Goal: Task Accomplishment & Management: Manage account settings

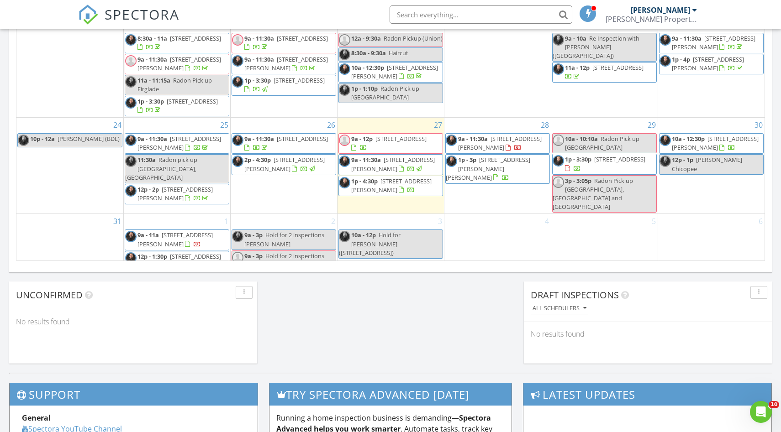
scroll to position [578, 0]
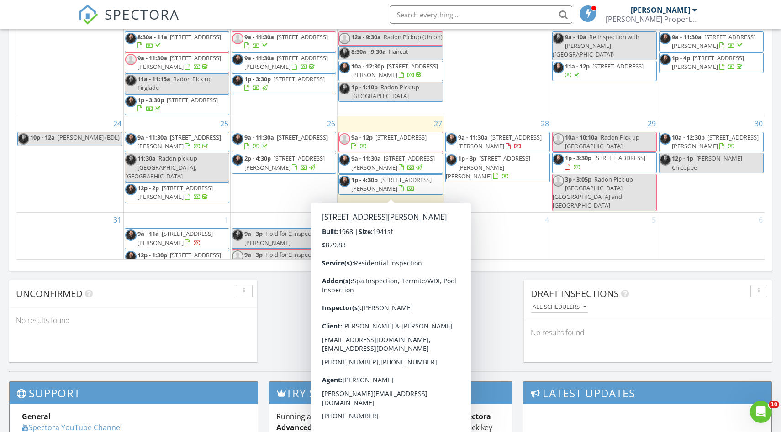
click at [404, 188] on span "45 Neelans Rd, Enfield 06082" at bounding box center [391, 184] width 80 height 17
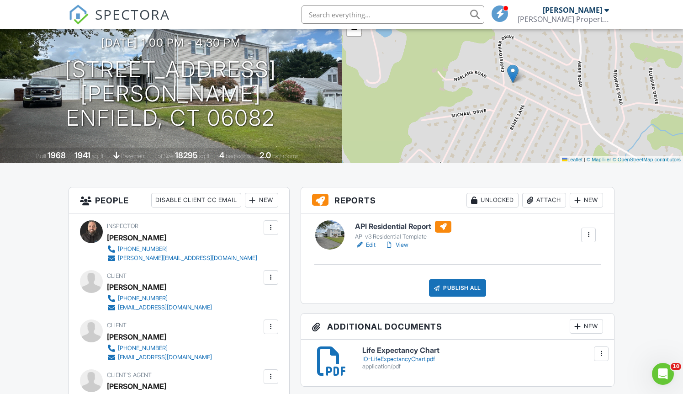
scroll to position [84, 0]
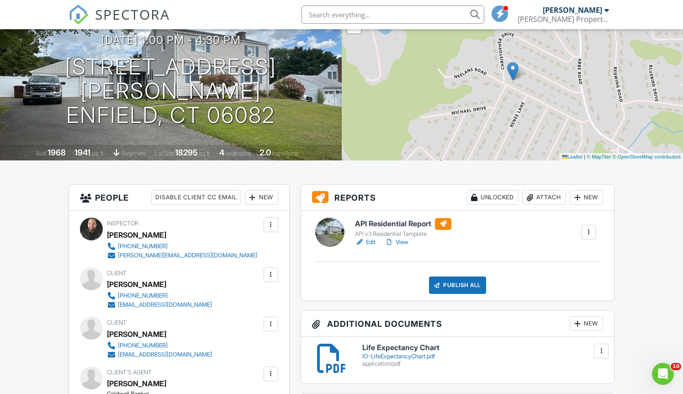
click at [536, 197] on div "Attach" at bounding box center [544, 197] width 44 height 15
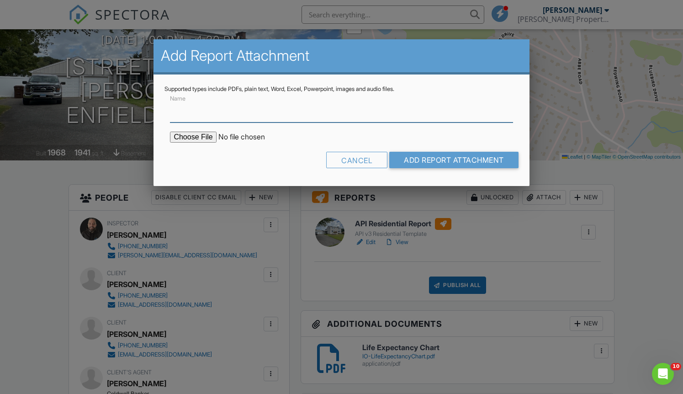
click at [196, 118] on input "Name" at bounding box center [341, 111] width 342 height 22
type input "WDI/Termite Report"
click at [189, 142] on input "file" at bounding box center [247, 136] width 155 height 11
type input "C:\fakepath\45 Neelans Rd WDI Report.pdf"
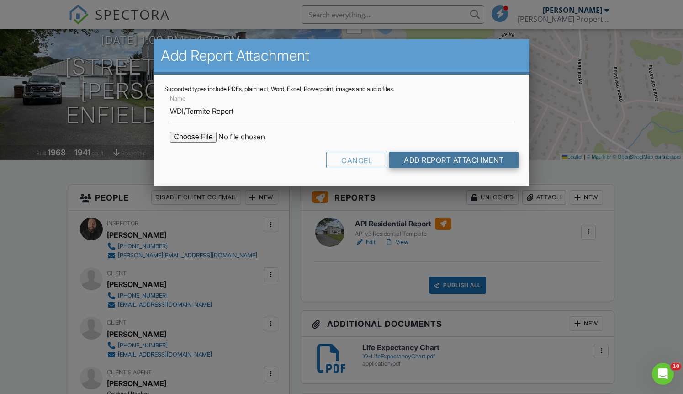
click at [461, 159] on input "Add Report Attachment" at bounding box center [453, 160] width 129 height 16
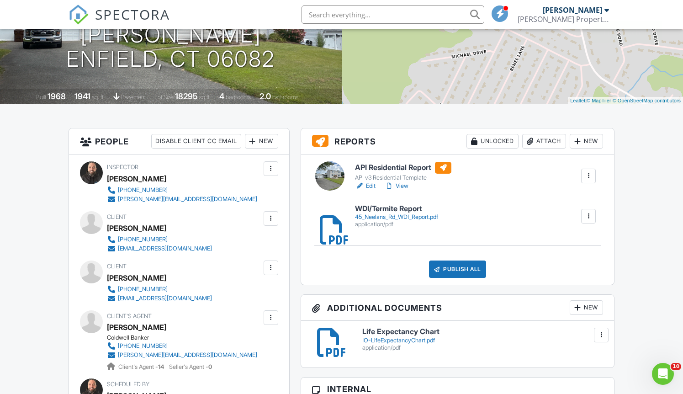
click at [402, 185] on link "View" at bounding box center [396, 185] width 24 height 9
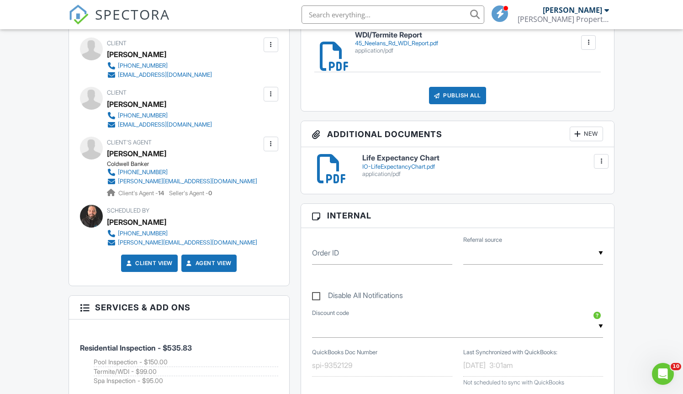
scroll to position [314, 0]
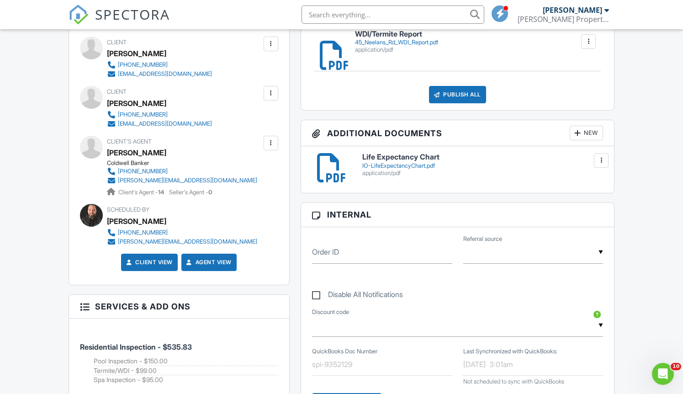
click at [466, 96] on div "Publish All" at bounding box center [457, 94] width 57 height 17
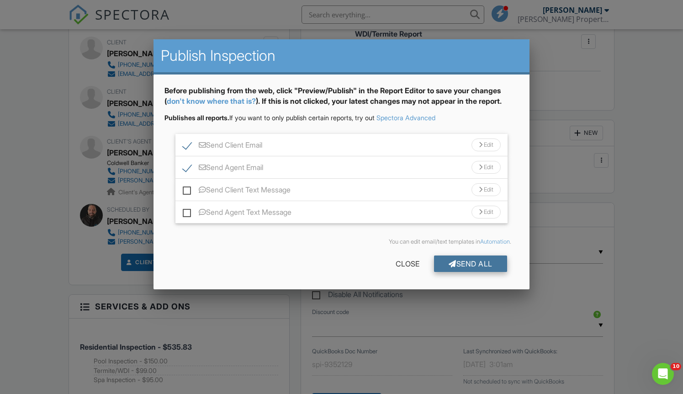
click at [492, 264] on div "Send All" at bounding box center [470, 263] width 73 height 16
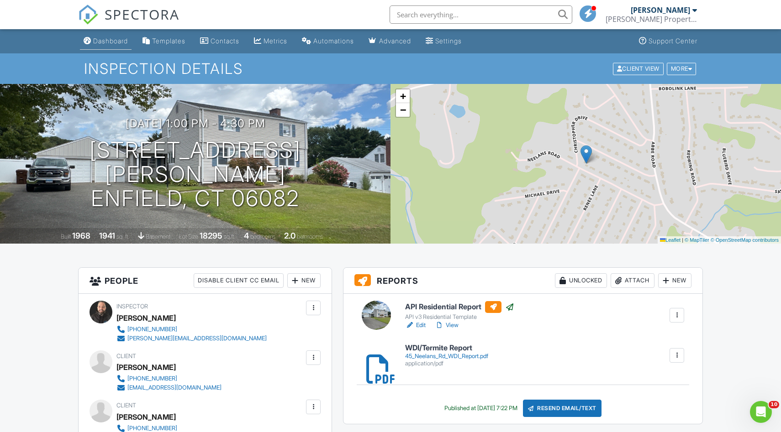
click at [98, 38] on div "Dashboard" at bounding box center [110, 41] width 35 height 8
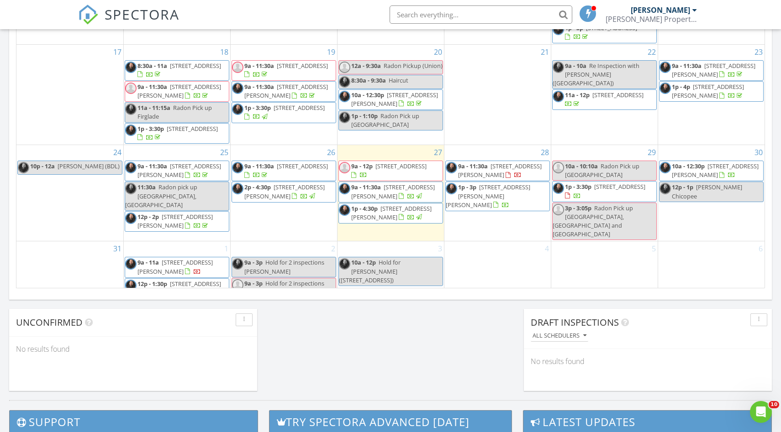
scroll to position [550, 0]
click at [269, 241] on div "2 9a - 3p Hold for 2 inspections Mike L 9a - 3p Hold for 2 inspections Mike L" at bounding box center [284, 274] width 106 height 67
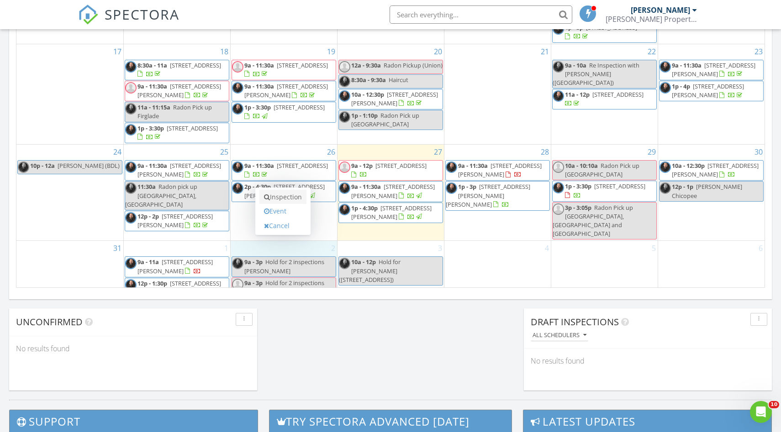
click at [282, 197] on link "Inspection" at bounding box center [282, 197] width 47 height 15
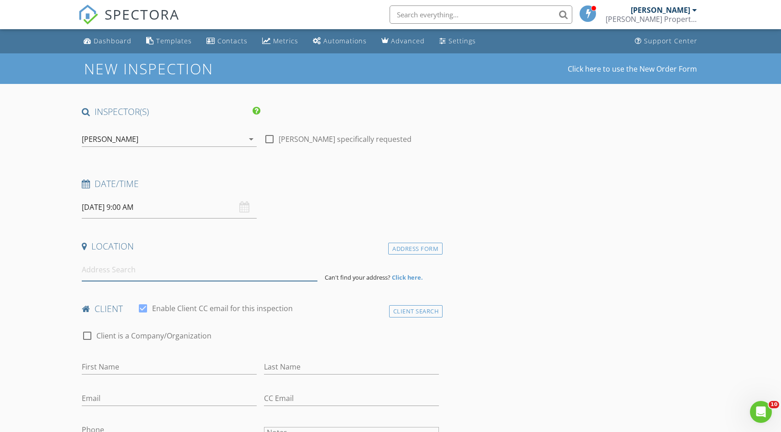
click at [137, 273] on input at bounding box center [200, 270] width 236 height 22
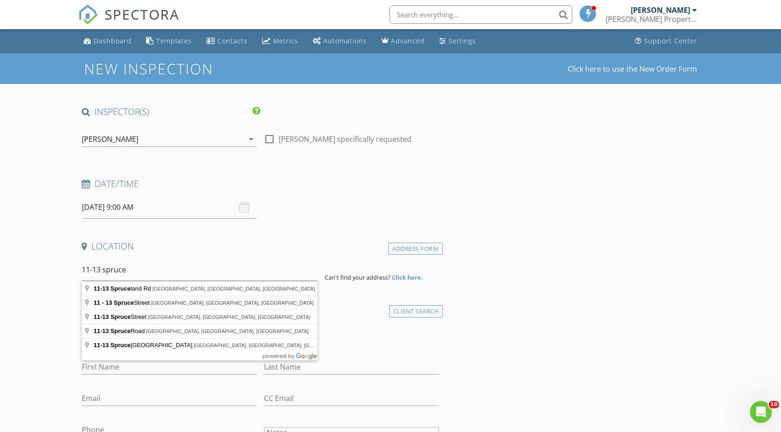
type input "11 - 13 Spruce Street, Springfield, MA, USA"
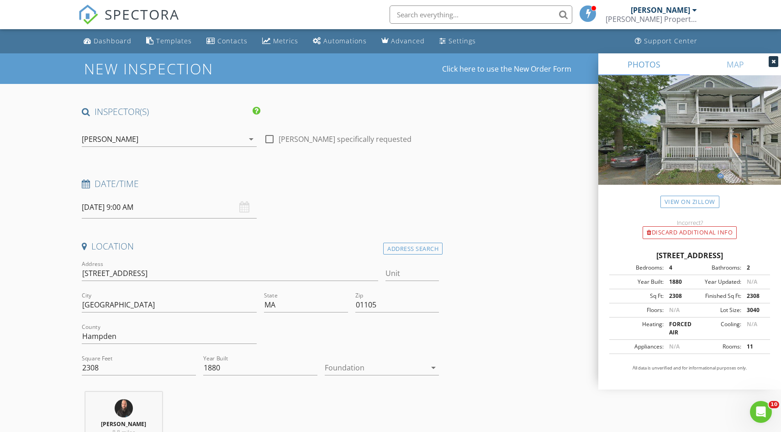
click at [416, 371] on div at bounding box center [375, 368] width 101 height 15
click at [371, 375] on div "Basement" at bounding box center [382, 372] width 100 height 11
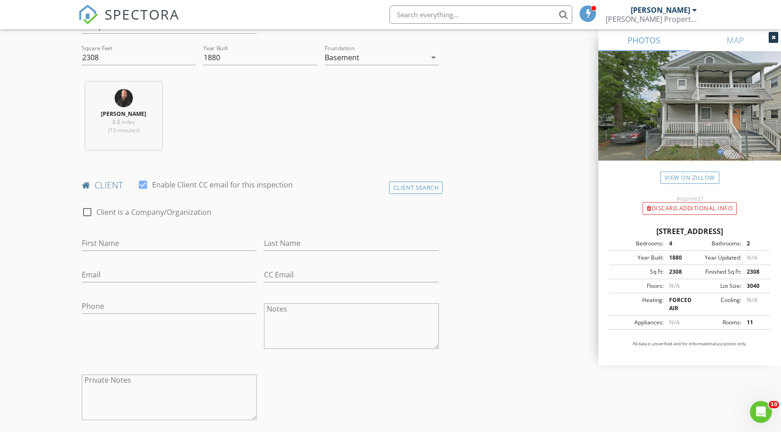
scroll to position [314, 0]
click at [134, 238] on input "First Name" at bounding box center [169, 240] width 175 height 15
type input "[PERSON_NAME]"
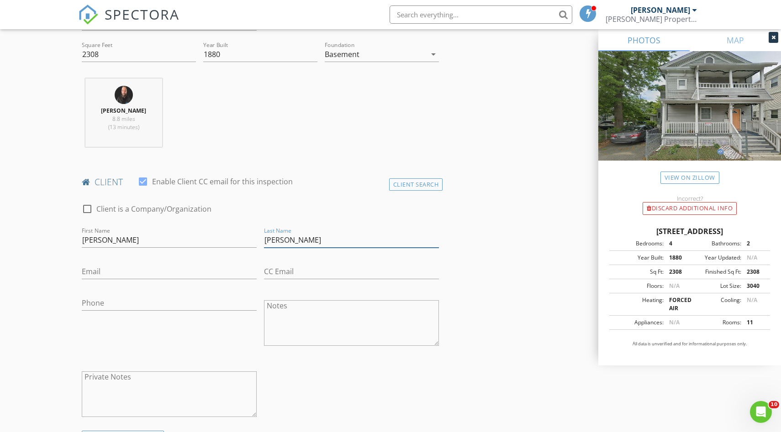
type input "Vasquez"
click at [95, 270] on input "Email" at bounding box center [169, 271] width 175 height 15
type input "rodneyvazquez629@gmail.com"
click at [124, 295] on div "Phone" at bounding box center [169, 305] width 175 height 30
click at [120, 300] on input "Phone" at bounding box center [169, 303] width 175 height 15
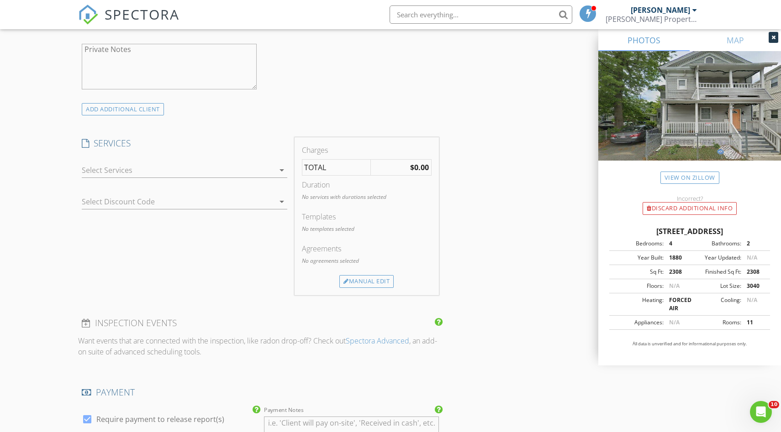
scroll to position [641, 0]
type input "413-557-0696"
click at [264, 177] on div at bounding box center [178, 171] width 193 height 15
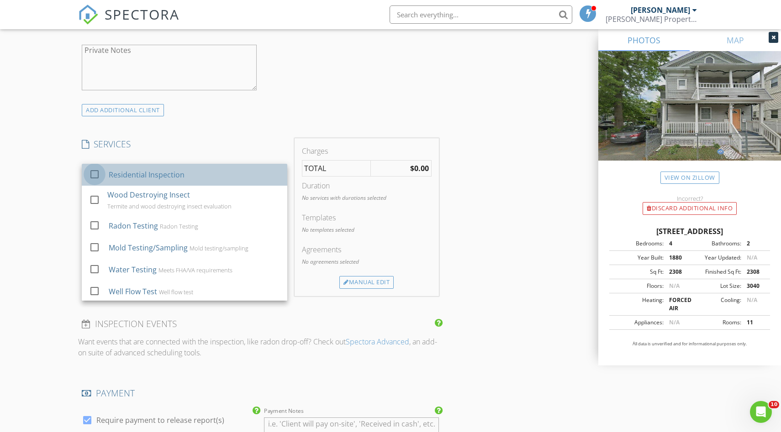
click at [95, 177] on div at bounding box center [95, 175] width 16 height 16
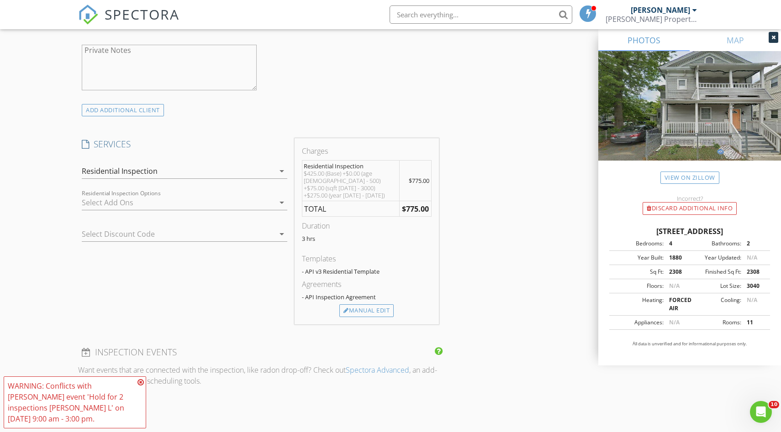
click at [140, 381] on icon at bounding box center [140, 382] width 6 height 7
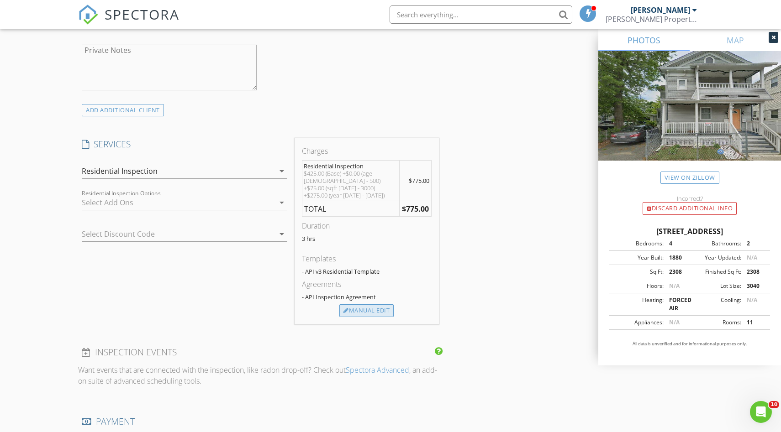
click at [357, 305] on div "Manual Edit" at bounding box center [366, 311] width 54 height 13
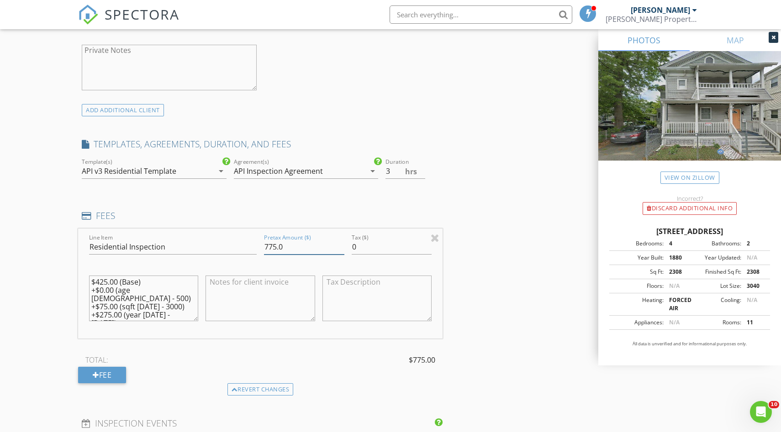
drag, startPoint x: 291, startPoint y: 245, endPoint x: 233, endPoint y: 245, distance: 58.0
click at [233, 245] on div "Line Item Residential Inspection Pretax Amount ($) 775.0 Tax ($) 0 $425.00 (Bas…" at bounding box center [260, 284] width 364 height 110
type input "617.72"
drag, startPoint x: 189, startPoint y: 310, endPoint x: 83, endPoint y: 277, distance: 111.1
click at [83, 277] on div "Line Item Residential Inspection Pretax Amount ($) 617.72 Tax ($) 0 $425.00 (Ba…" at bounding box center [260, 284] width 364 height 110
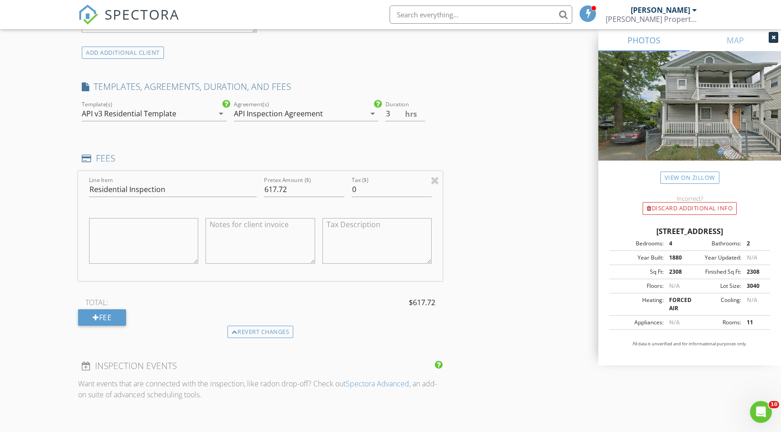
scroll to position [701, 0]
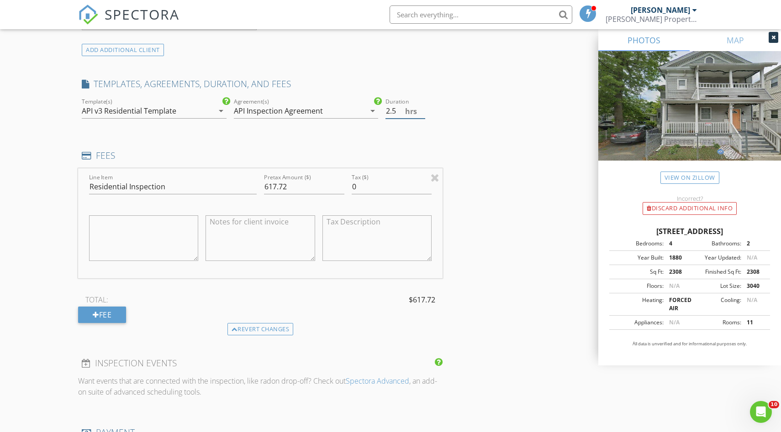
type input "2.5"
click at [422, 111] on input "2.5" at bounding box center [405, 111] width 40 height 15
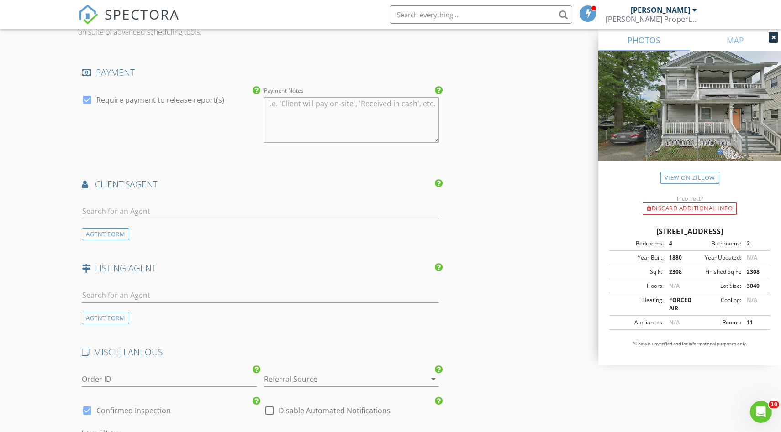
scroll to position [1075, 0]
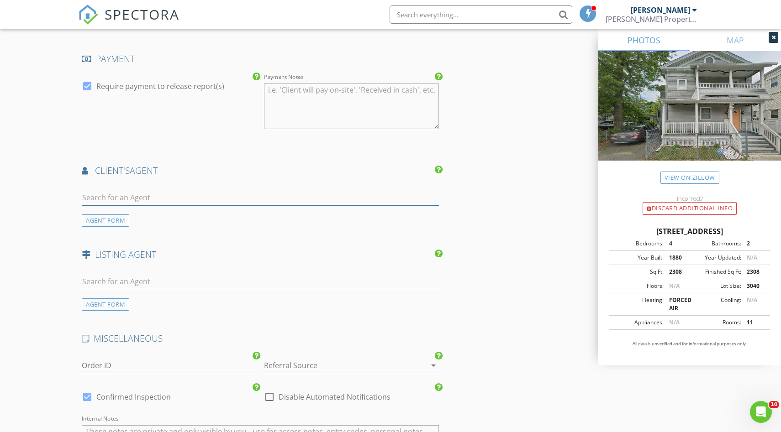
click at [109, 194] on input "text" at bounding box center [260, 197] width 357 height 15
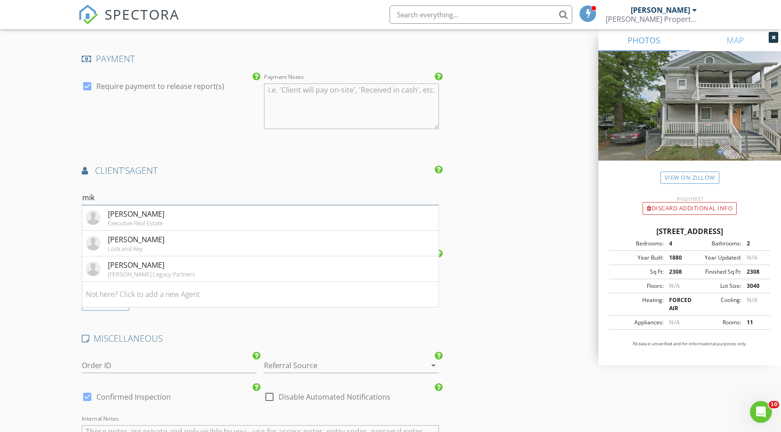
type input "mik"
click at [117, 215] on div "[PERSON_NAME]" at bounding box center [136, 214] width 57 height 11
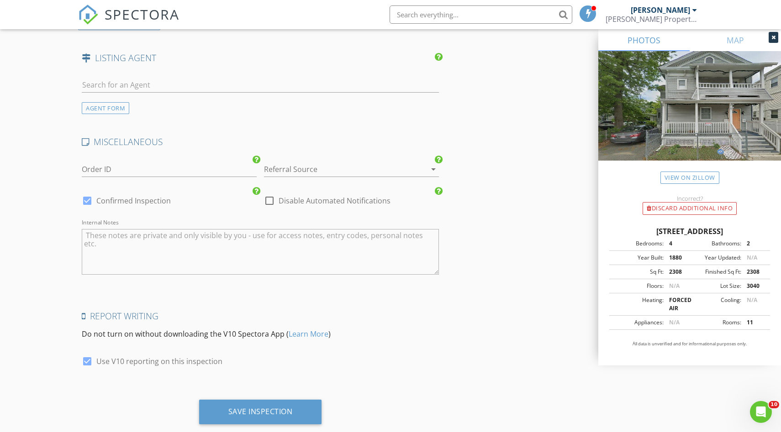
scroll to position [1500, 0]
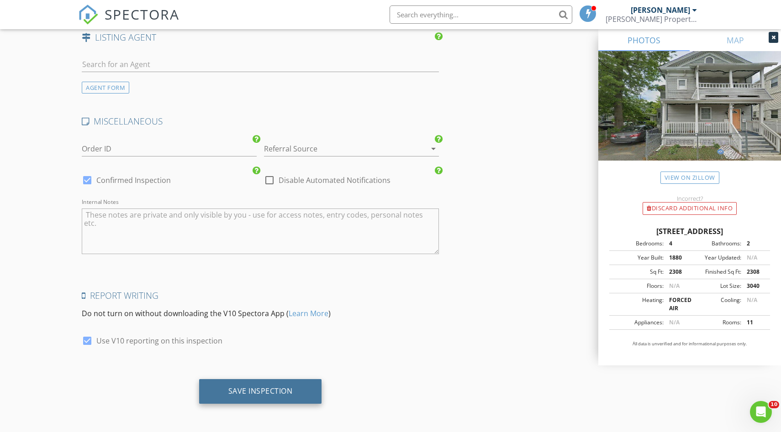
click at [257, 392] on div "Save Inspection" at bounding box center [260, 391] width 64 height 9
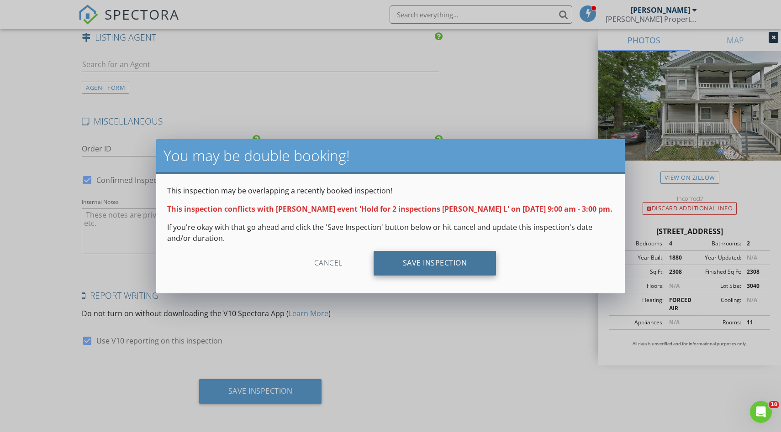
click at [412, 269] on div "Save Inspection" at bounding box center [434, 263] width 123 height 25
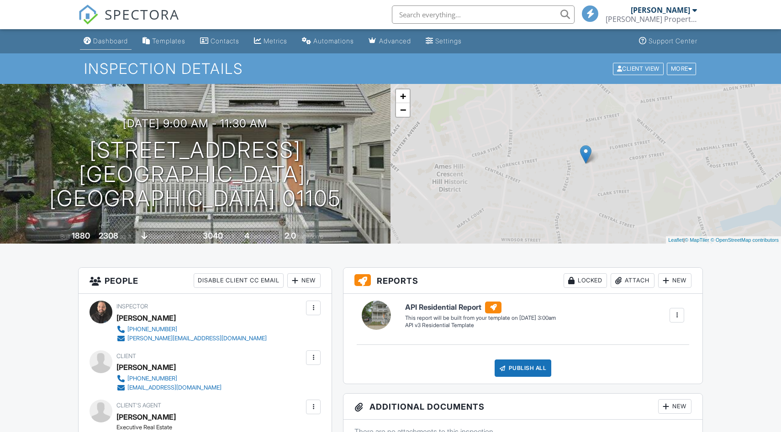
click at [107, 40] on div "Dashboard" at bounding box center [110, 41] width 35 height 8
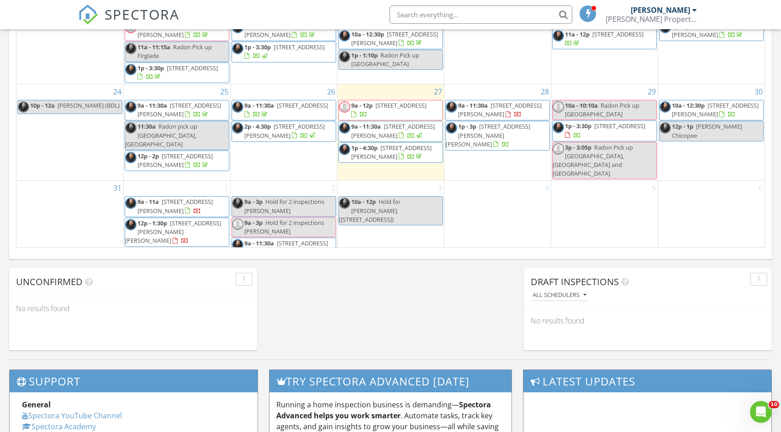
scroll to position [595, 0]
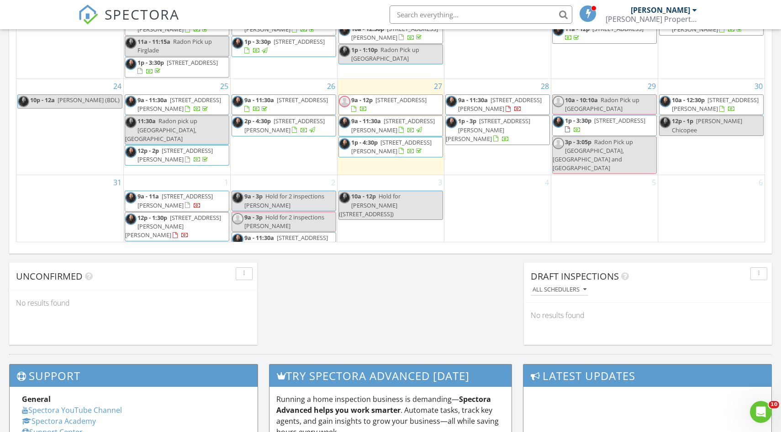
click at [269, 175] on div "2 9a - 3p Hold for 2 inspections Mike L 9a - 3p Hold for 2 inspections Mike L 9…" at bounding box center [284, 214] width 106 height 79
click at [278, 133] on link "Inspection" at bounding box center [282, 130] width 47 height 15
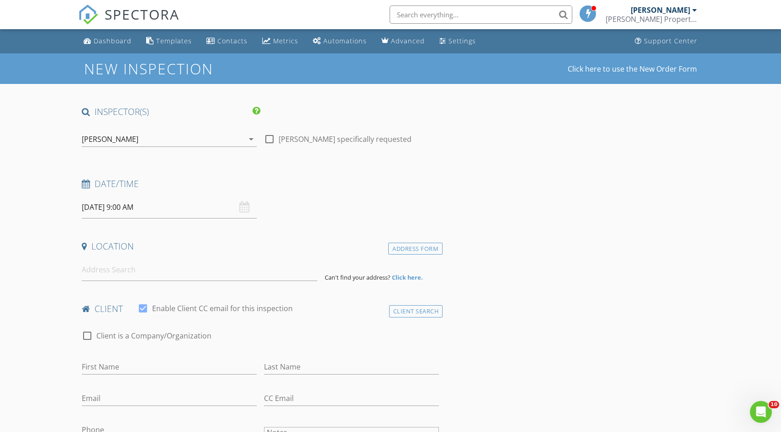
click at [153, 210] on input "[DATE] 9:00 AM" at bounding box center [169, 207] width 175 height 22
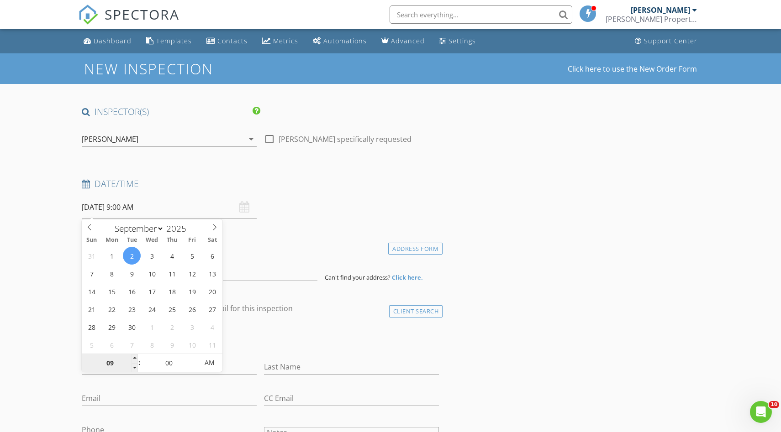
click at [110, 363] on input "09" at bounding box center [110, 363] width 56 height 18
type input "12"
type input "[DATE] 12:00 PM"
click at [208, 361] on span "PM" at bounding box center [209, 363] width 25 height 18
click at [310, 199] on div "Date/Time 09/02/2025 12:00 PM" at bounding box center [260, 198] width 364 height 41
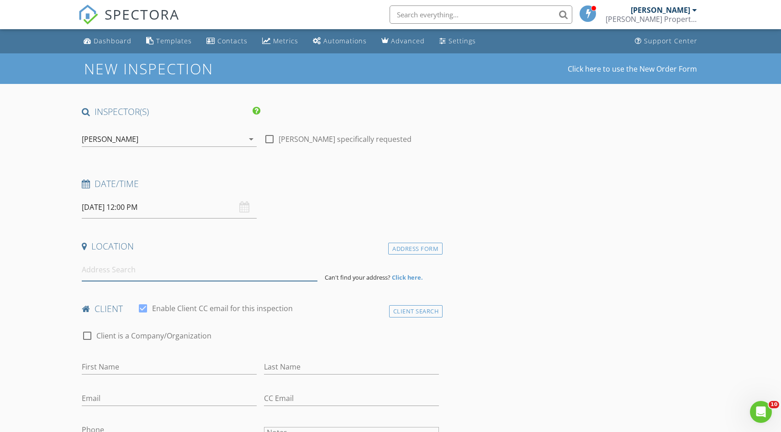
click at [114, 280] on input at bounding box center [200, 270] width 236 height 22
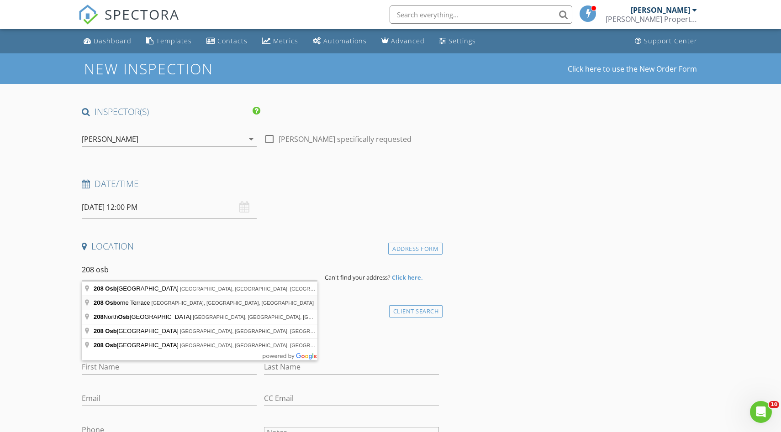
type input "208 Osborne Terrace, Springfield, MA, USA"
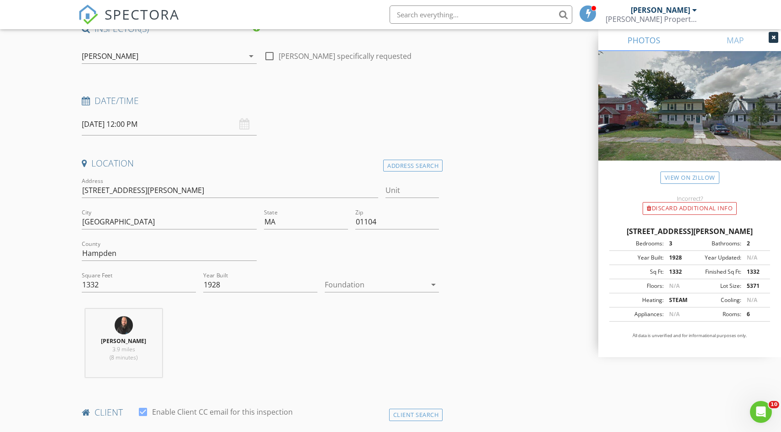
scroll to position [110, 0]
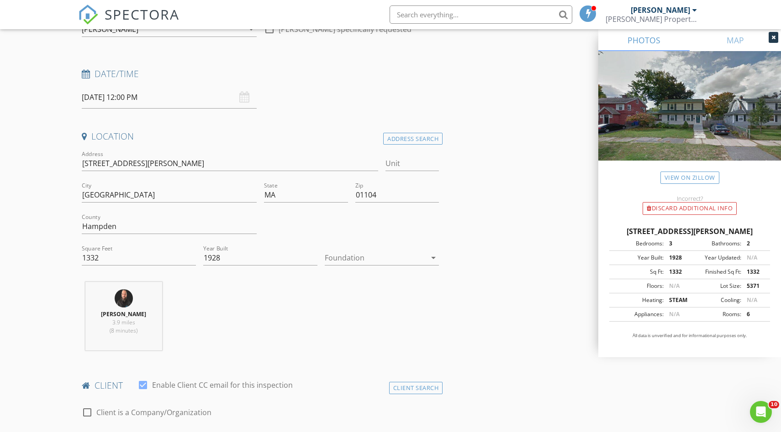
click at [368, 253] on div at bounding box center [375, 258] width 101 height 15
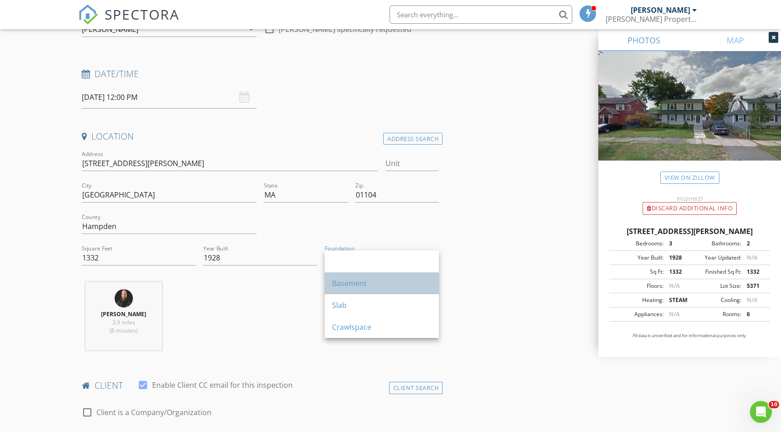
click at [340, 283] on div "Basement" at bounding box center [382, 283] width 100 height 11
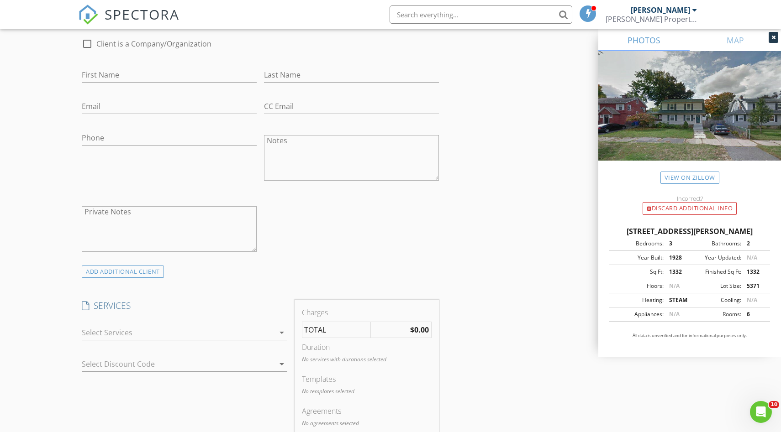
scroll to position [483, 0]
click at [171, 325] on div at bounding box center [178, 329] width 193 height 15
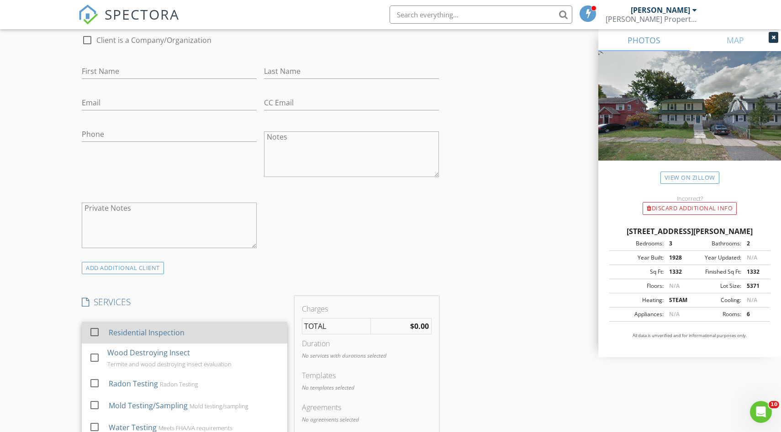
click at [94, 331] on div at bounding box center [95, 333] width 16 height 16
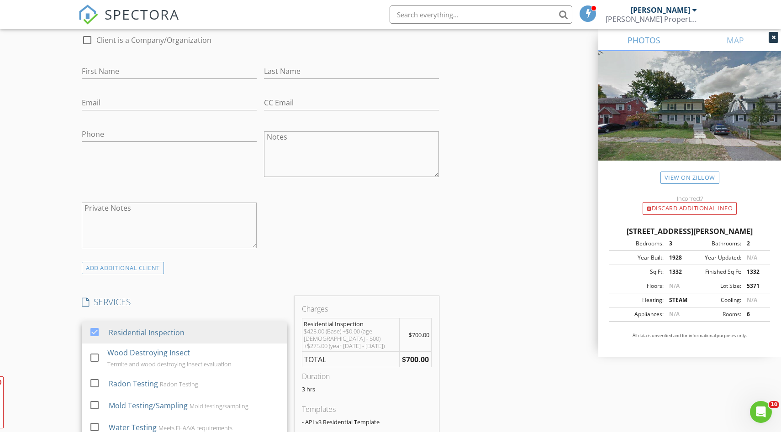
click at [298, 248] on div "check_box_outline_blank Client is a Company/Organization First Name Last Name E…" at bounding box center [260, 144] width 364 height 237
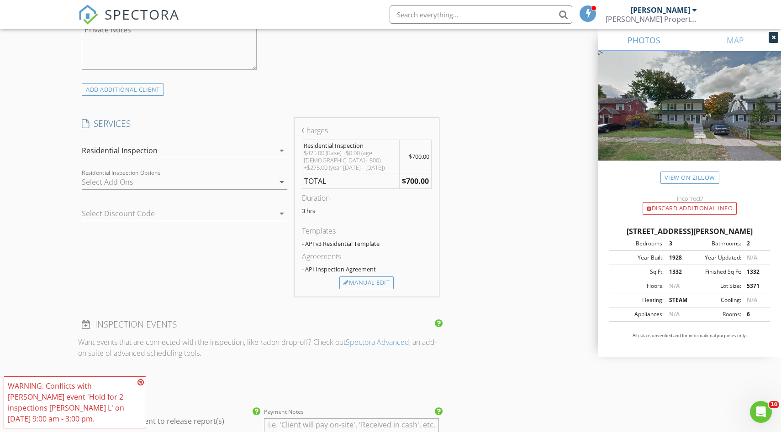
scroll to position [721, 0]
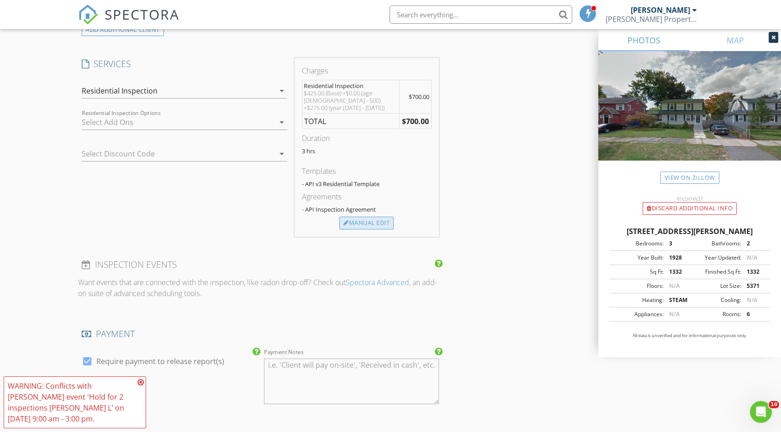
click at [371, 217] on div "Manual Edit" at bounding box center [366, 223] width 54 height 13
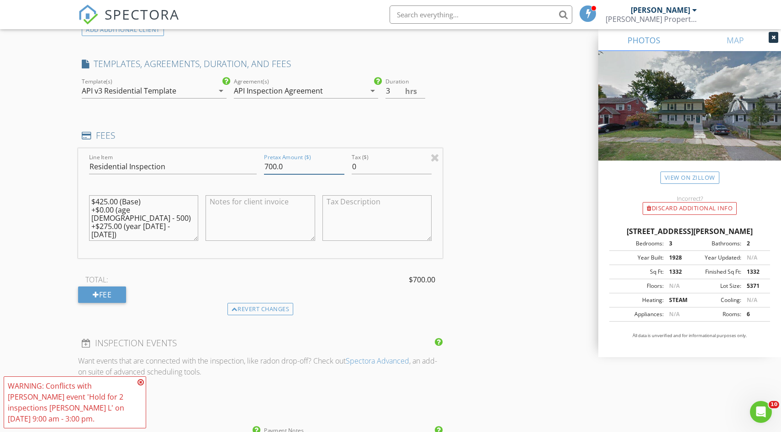
drag, startPoint x: 297, startPoint y: 167, endPoint x: 238, endPoint y: 167, distance: 58.4
click at [238, 167] on div "Line Item Residential Inspection Pretax Amount ($) 700.0 Tax ($) 0 $425.00 (Bas…" at bounding box center [260, 203] width 364 height 110
type input "517.04"
drag, startPoint x: 187, startPoint y: 217, endPoint x: 87, endPoint y: 202, distance: 101.6
click at [87, 202] on div "$425.00 (Base) +$0.00 (age 4 - 500) +$275.00 (year 1700 - 1930)" at bounding box center [143, 219] width 116 height 71
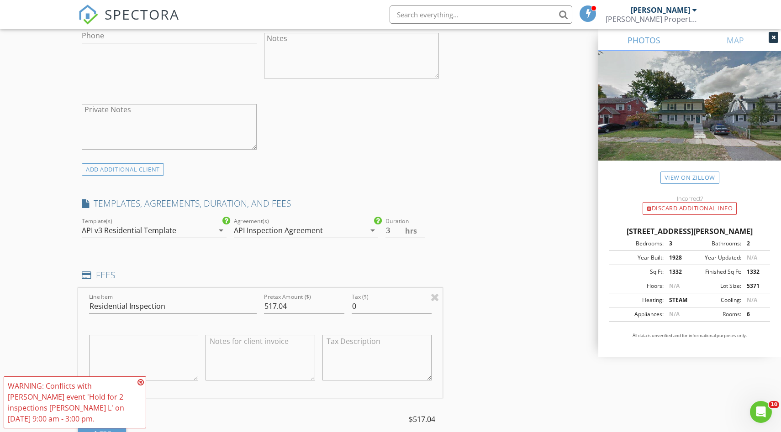
scroll to position [582, 0]
type input "2.5"
click at [422, 233] on input "2.5" at bounding box center [405, 230] width 40 height 15
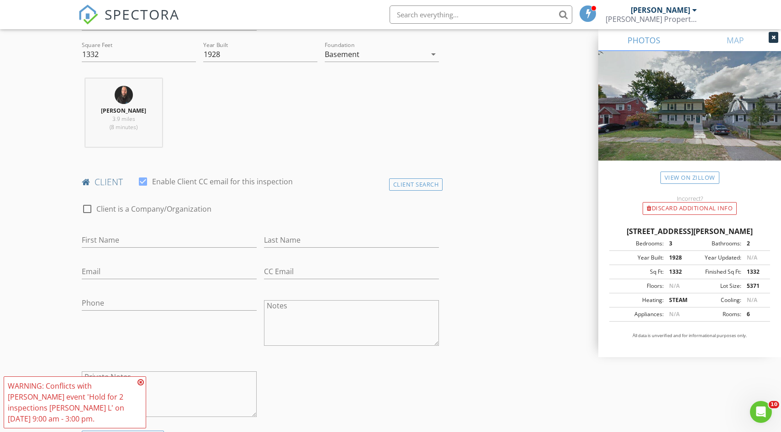
scroll to position [313, 0]
click at [137, 239] on input "First Name" at bounding box center [169, 241] width 175 height 15
type input "Cheryl"
type input "Rocheleau"
click at [91, 274] on input "Email" at bounding box center [169, 272] width 175 height 15
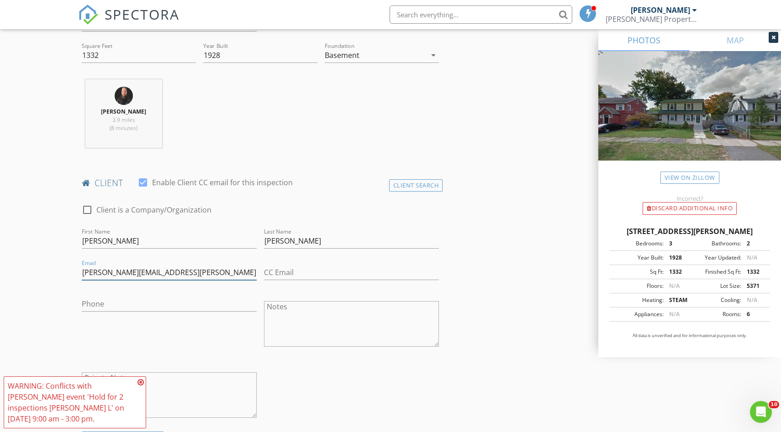
type input "cheryl@rocheleau.com"
click at [107, 300] on input "Phone" at bounding box center [169, 304] width 175 height 15
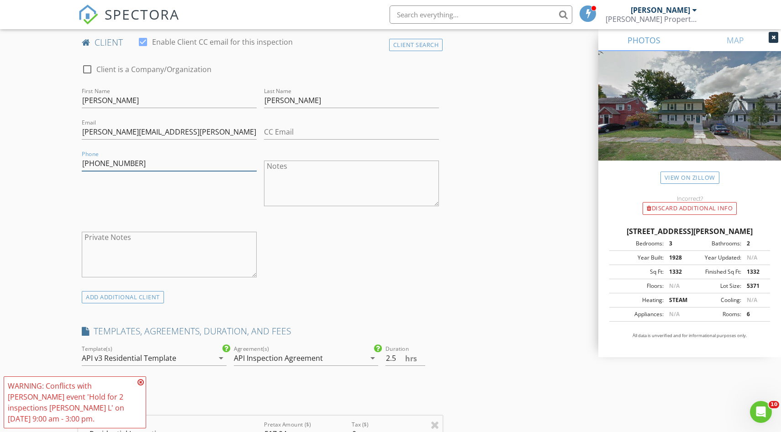
scroll to position [454, 0]
type input "[PHONE_NUMBER]"
click at [142, 380] on icon at bounding box center [140, 382] width 6 height 7
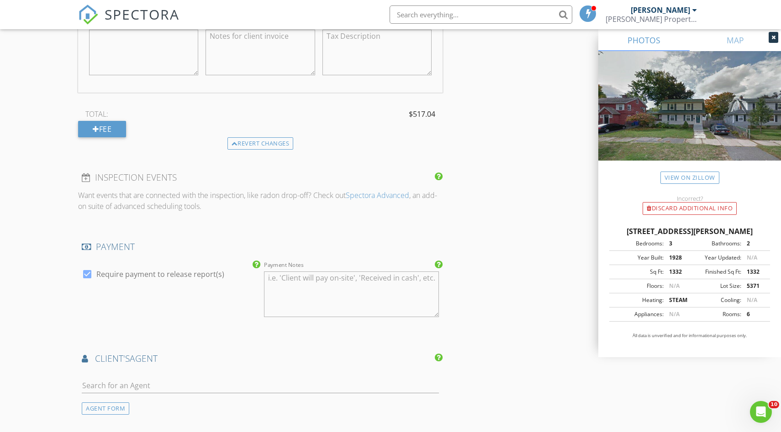
scroll to position [1016, 0]
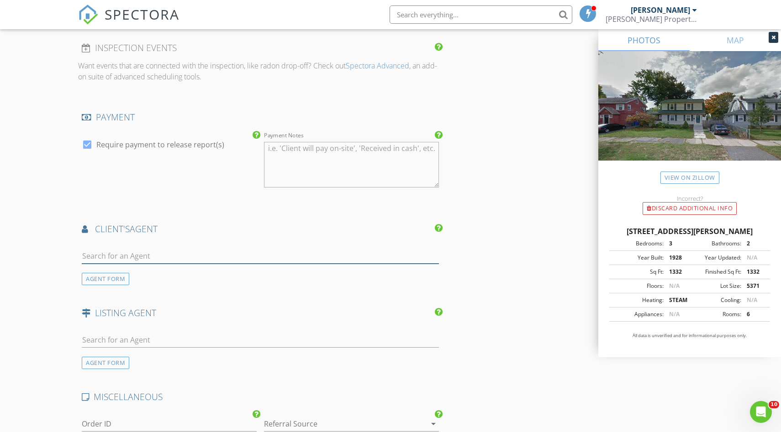
click at [165, 257] on input "text" at bounding box center [260, 256] width 357 height 15
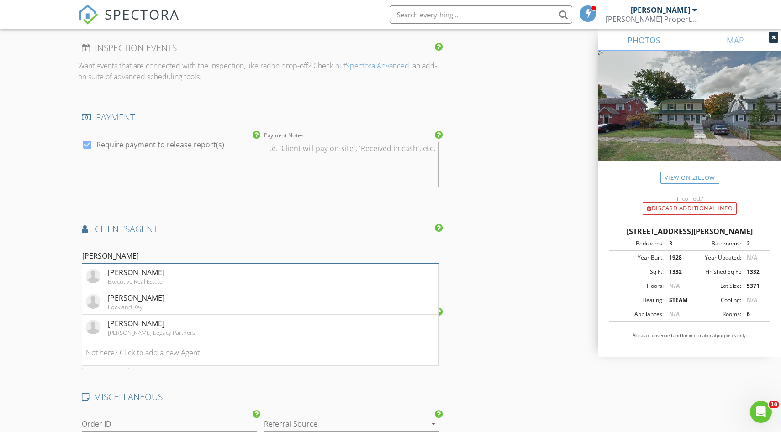
type input "mike"
click at [116, 284] on div "Executive Real Estate" at bounding box center [136, 281] width 57 height 7
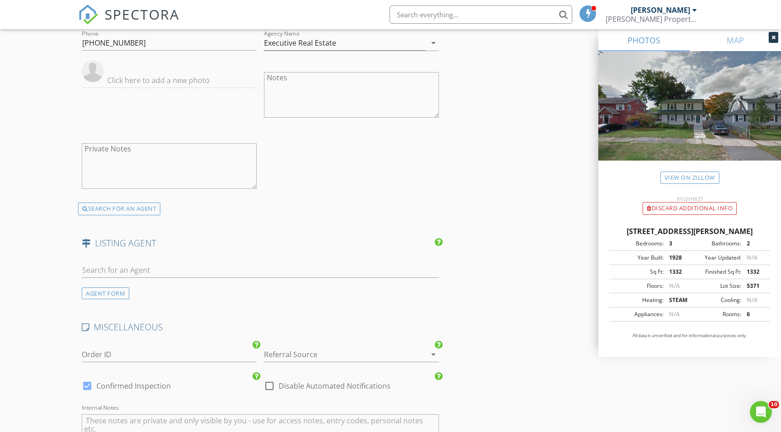
scroll to position [1500, 0]
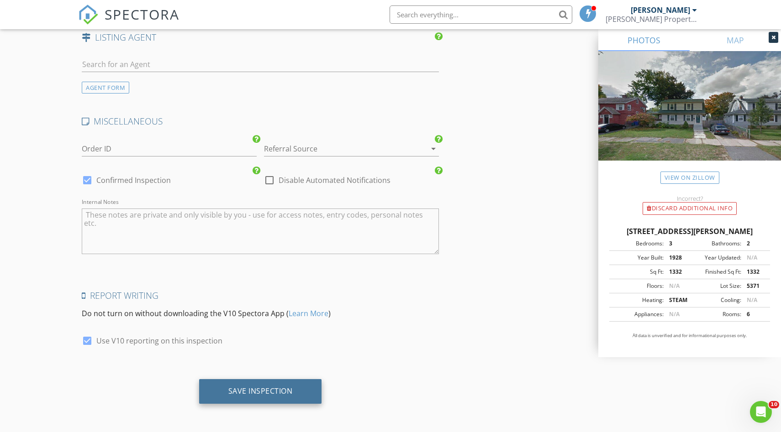
click at [238, 379] on div "Save Inspection" at bounding box center [260, 391] width 123 height 25
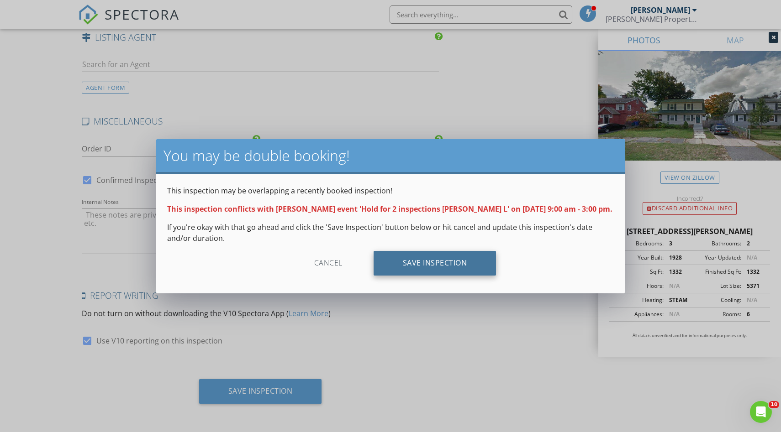
click at [438, 263] on div "Save Inspection" at bounding box center [434, 263] width 123 height 25
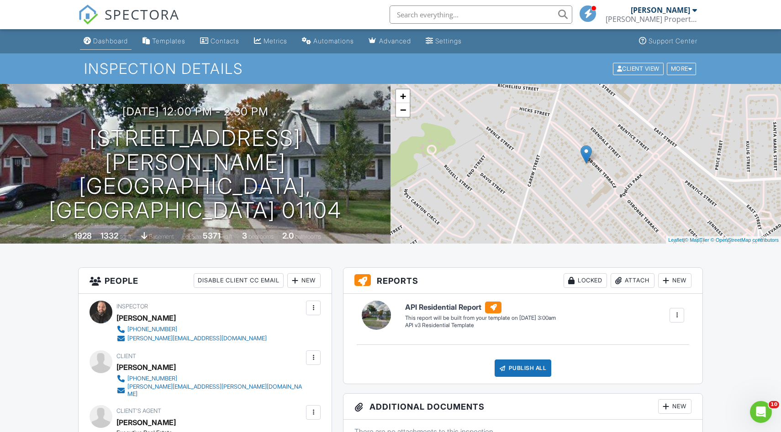
click at [119, 42] on div "Dashboard" at bounding box center [110, 41] width 35 height 8
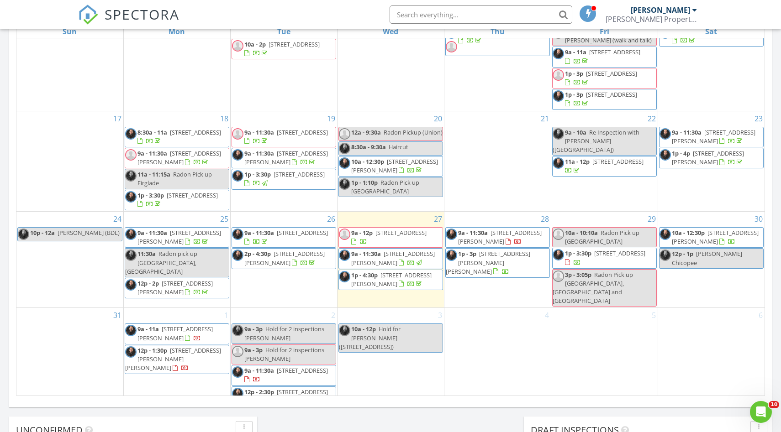
scroll to position [219, 0]
click at [308, 326] on div "9a - 3p Hold for 2 inspections Mike L" at bounding box center [284, 334] width 104 height 17
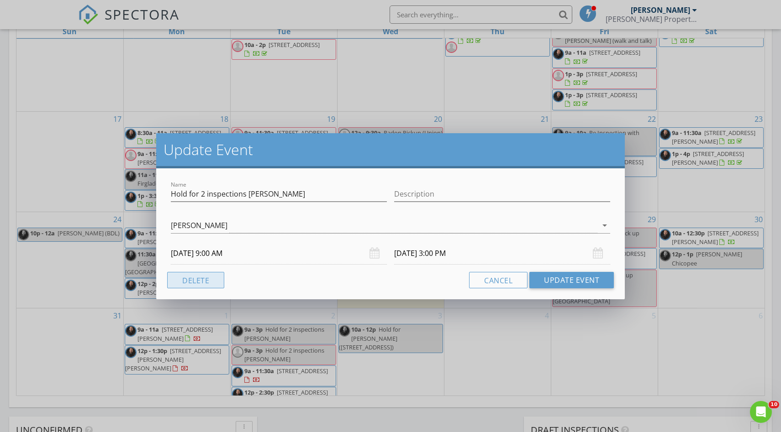
click at [192, 282] on button "Delete" at bounding box center [195, 280] width 57 height 16
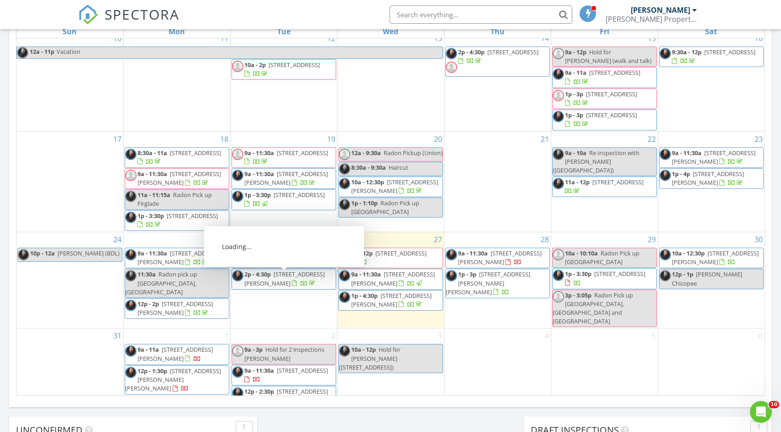
scroll to position [199, 0]
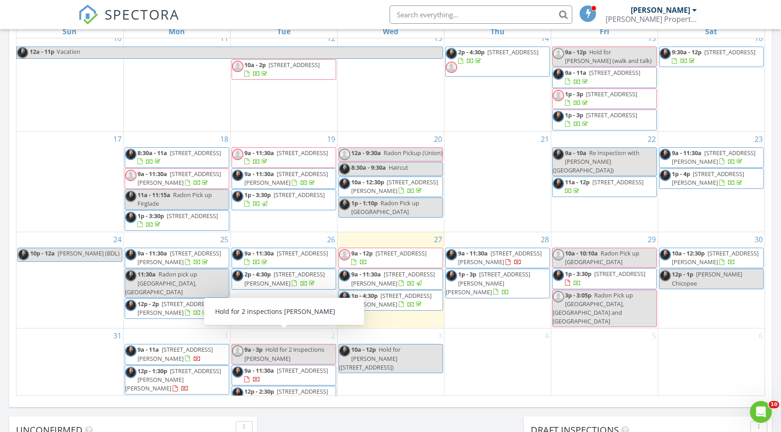
click at [272, 346] on span "Hold for 2 inspections Mike L" at bounding box center [284, 354] width 80 height 17
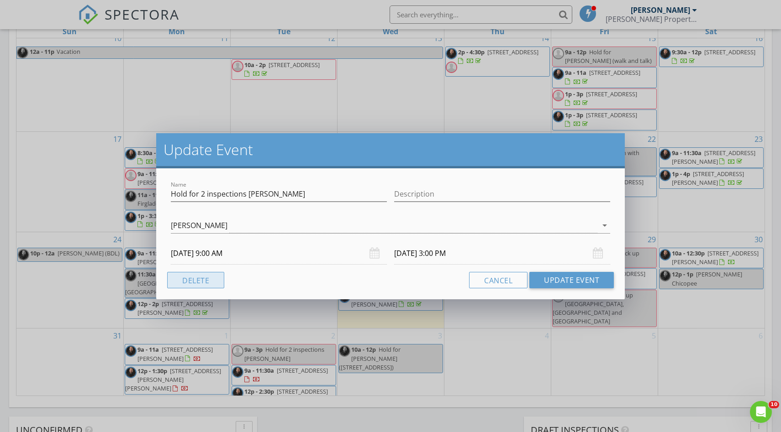
click at [196, 278] on button "Delete" at bounding box center [195, 280] width 57 height 16
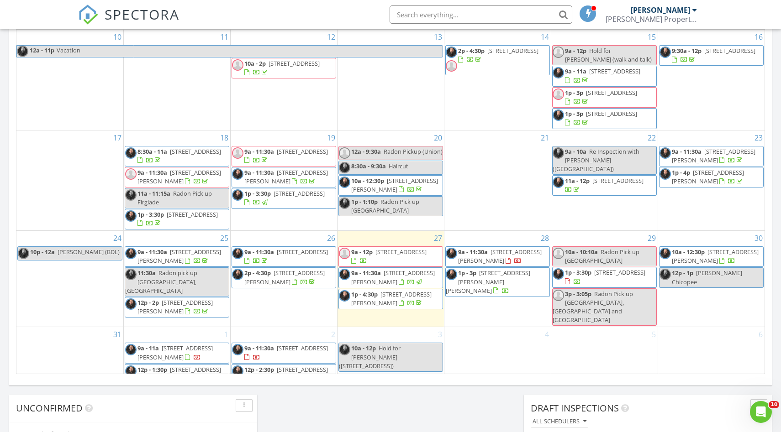
scroll to position [464, 0]
click at [283, 343] on span "[STREET_ADDRESS]" at bounding box center [302, 347] width 51 height 8
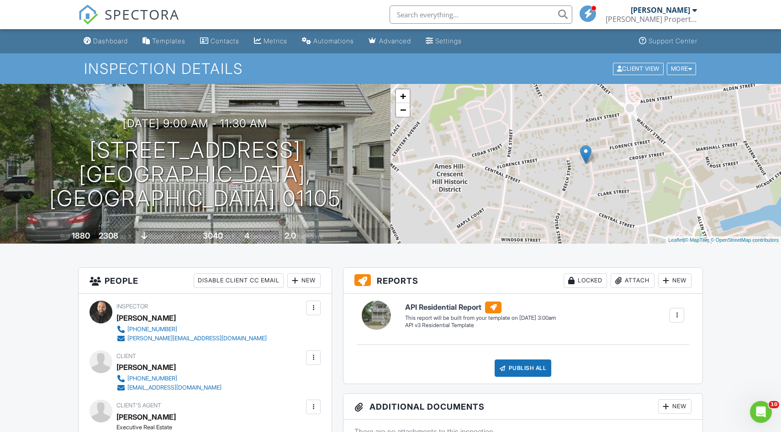
click at [302, 284] on div "New" at bounding box center [303, 281] width 33 height 15
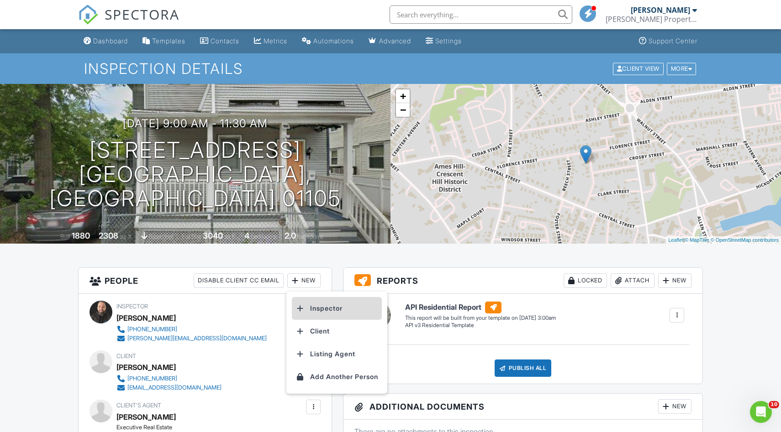
click at [310, 307] on li "Inspector" at bounding box center [337, 308] width 90 height 23
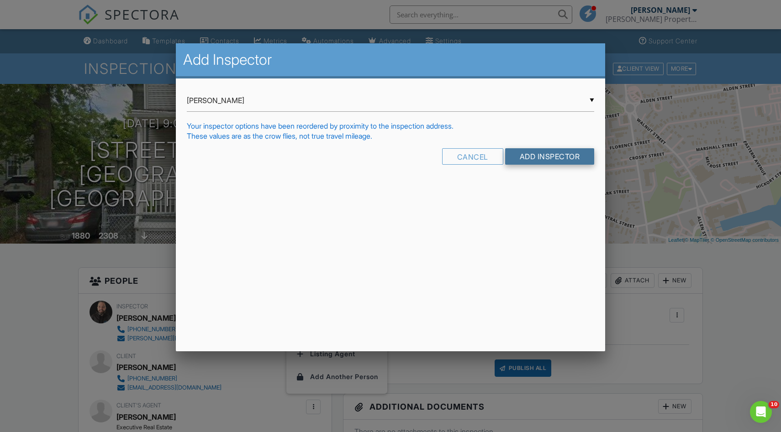
click at [536, 153] on input "Add Inspector" at bounding box center [549, 156] width 89 height 16
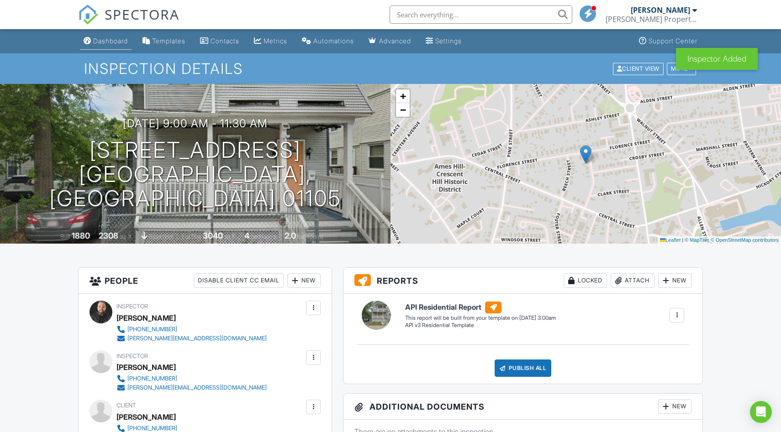
click at [103, 44] on div "Dashboard" at bounding box center [110, 41] width 35 height 8
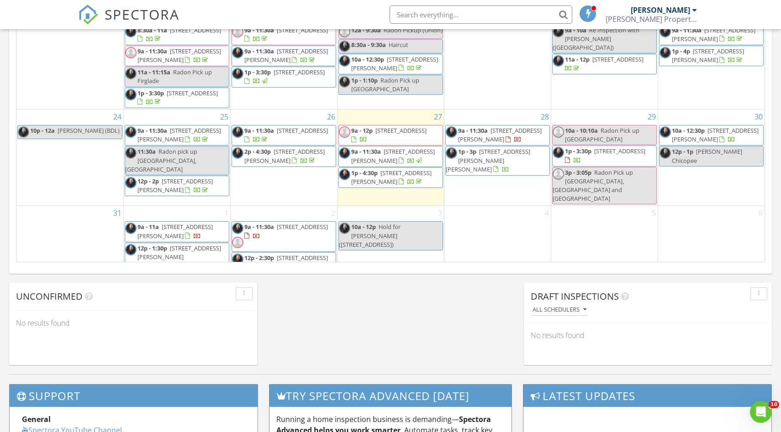
scroll to position [579, 0]
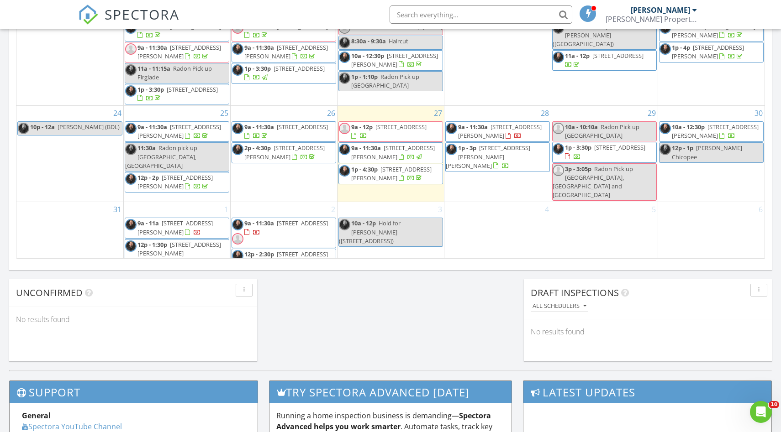
click at [281, 250] on span "208 Osborne Terrace, Springfield 01104" at bounding box center [286, 258] width 84 height 17
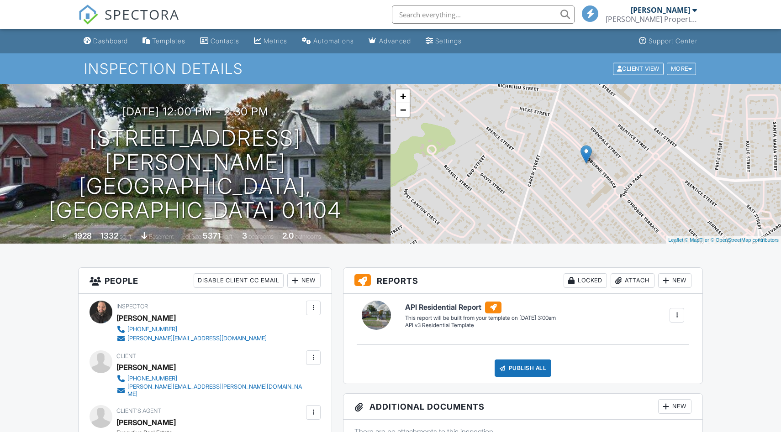
click at [300, 282] on div "New" at bounding box center [303, 281] width 33 height 15
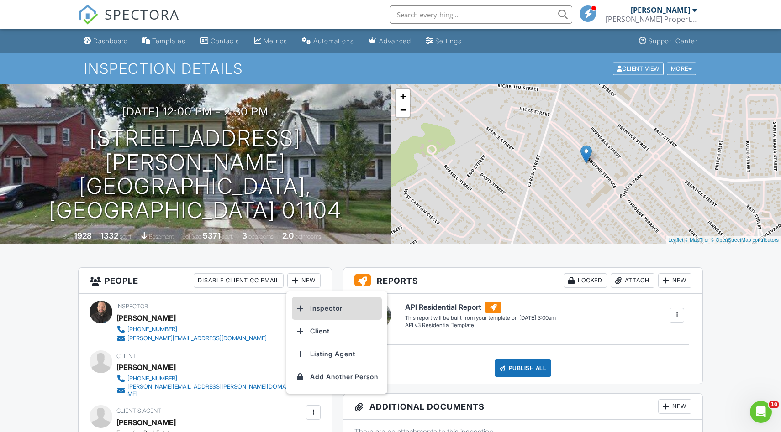
click at [314, 310] on li "Inspector" at bounding box center [337, 308] width 90 height 23
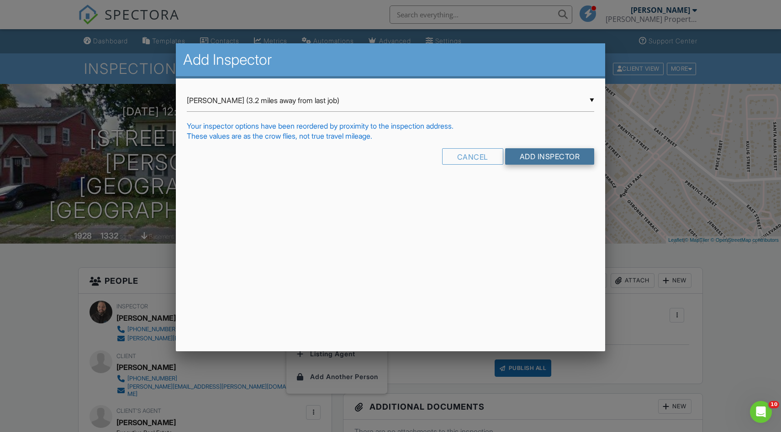
click at [526, 155] on input "Add Inspector" at bounding box center [549, 156] width 89 height 16
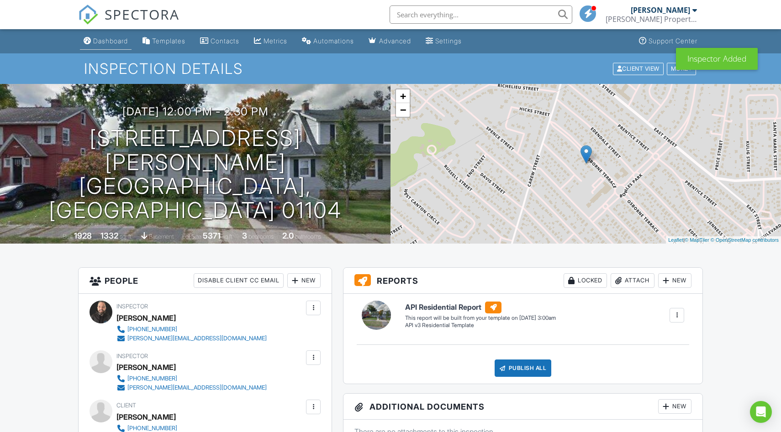
click at [114, 37] on div "Dashboard" at bounding box center [110, 41] width 35 height 8
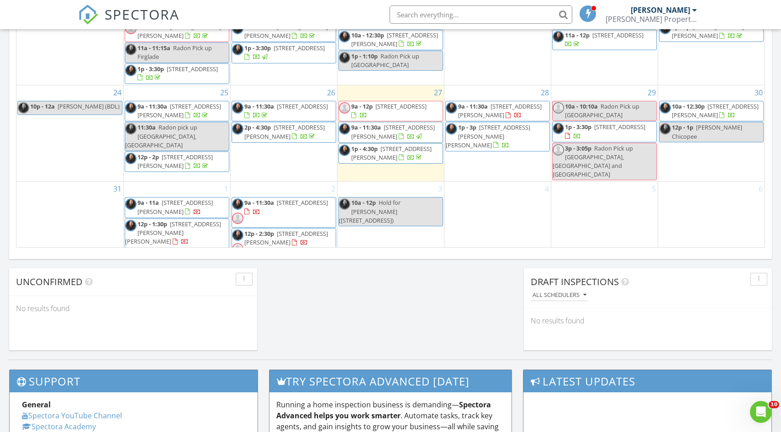
scroll to position [590, 0]
click at [368, 227] on div "3 10a - 12p Hold for Jeanne Gleason (60 Orchard St Westfield)" at bounding box center [390, 220] width 106 height 78
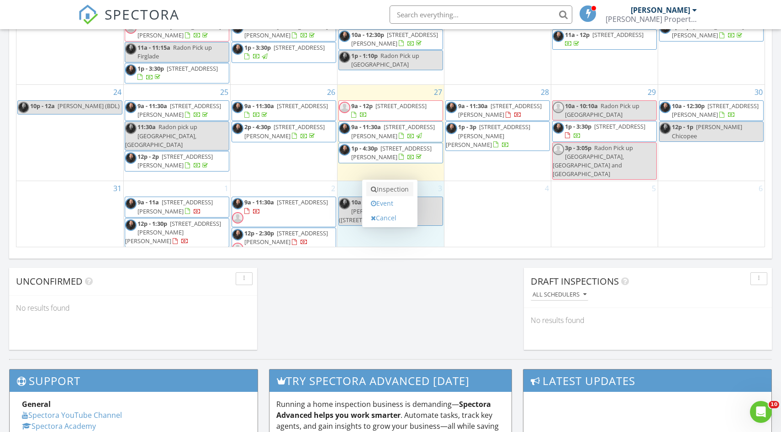
click at [384, 189] on link "Inspection" at bounding box center [389, 189] width 47 height 15
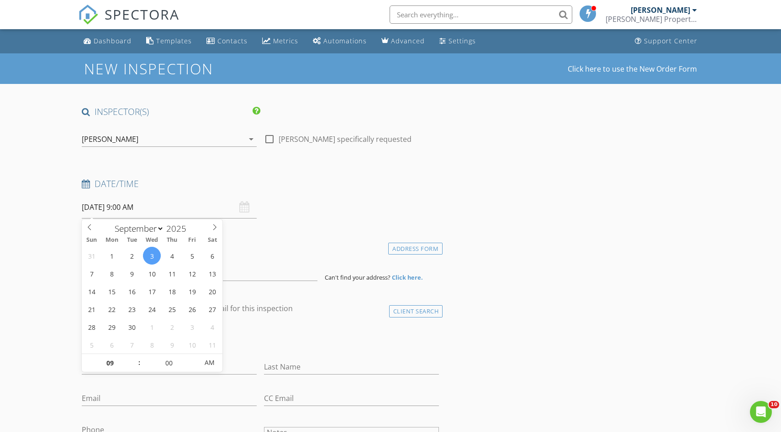
click at [154, 209] on input "[DATE] 9:00 AM" at bounding box center [169, 207] width 175 height 22
type input "10"
type input "[DATE] 10:00 AM"
click at [134, 357] on span at bounding box center [134, 358] width 6 height 9
click at [291, 190] on div "Date/Time" at bounding box center [260, 187] width 364 height 18
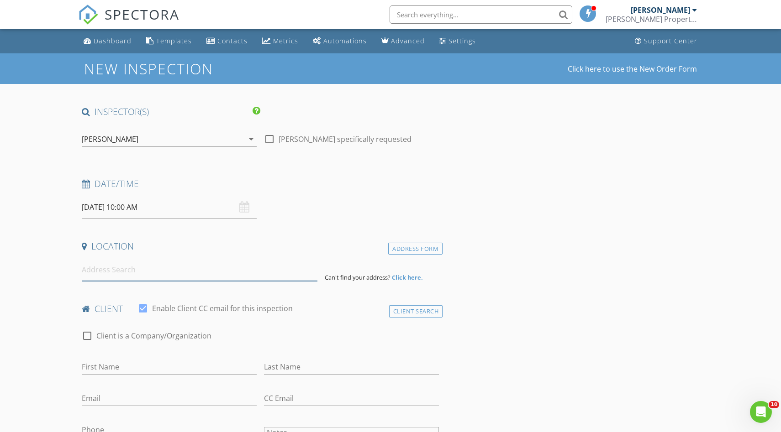
click at [158, 272] on input at bounding box center [200, 270] width 236 height 22
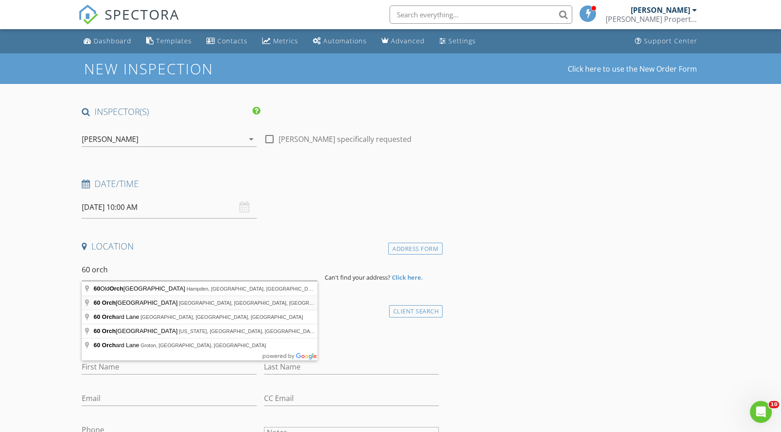
type input "60 Orchard Street, Westfield, MA, USA"
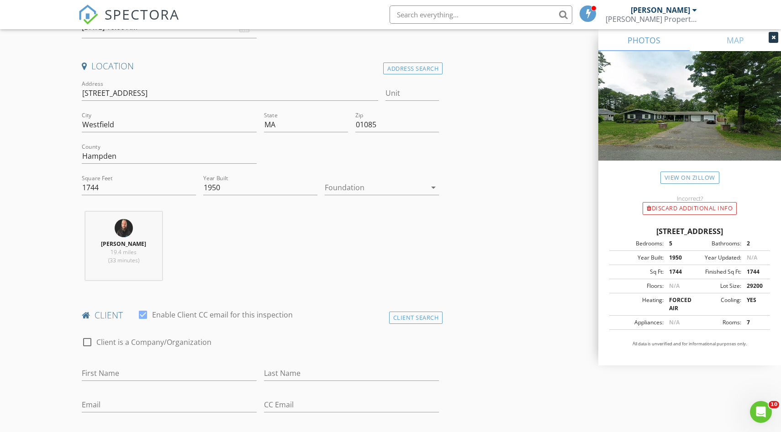
scroll to position [186, 0]
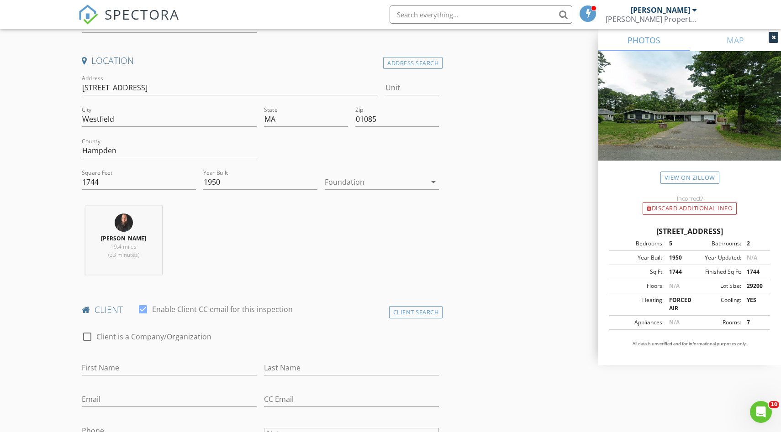
click at [363, 174] on div "Foundation arrow_drop_down" at bounding box center [382, 184] width 114 height 30
click at [359, 182] on div at bounding box center [375, 182] width 101 height 15
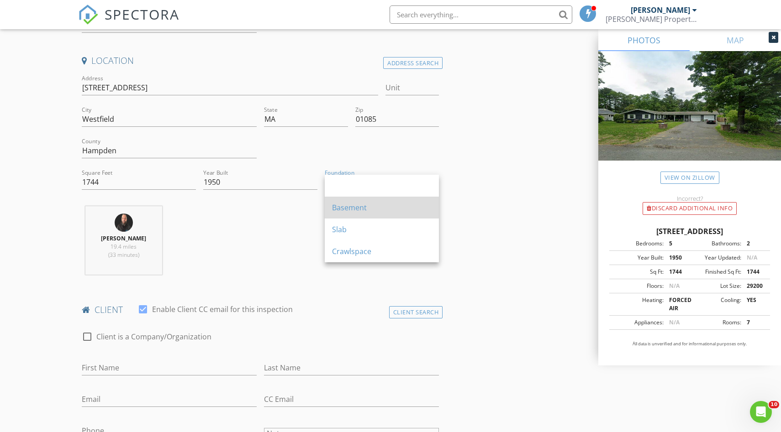
click at [339, 207] on div "Basement" at bounding box center [382, 207] width 100 height 11
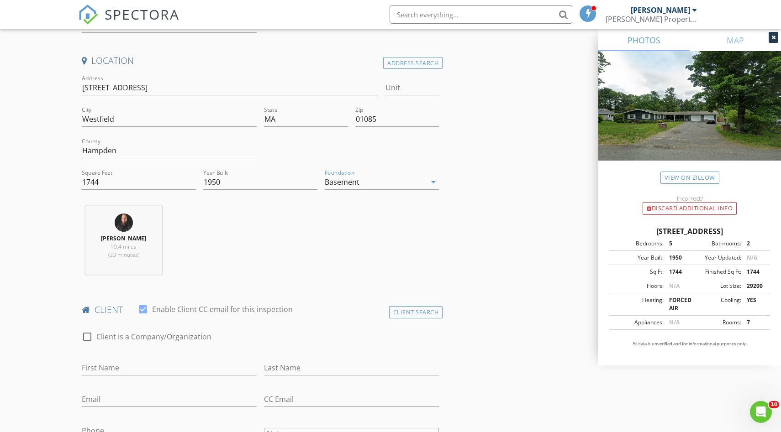
click at [320, 224] on div "Adam Anderson 19.4 miles (33 minutes)" at bounding box center [260, 244] width 364 height 76
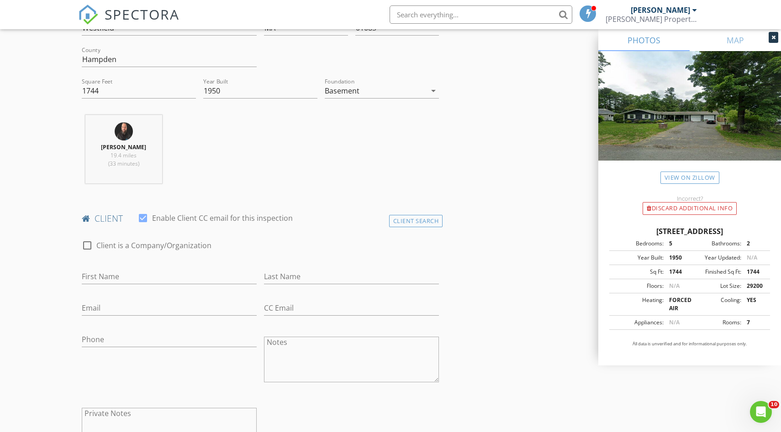
scroll to position [315, 0]
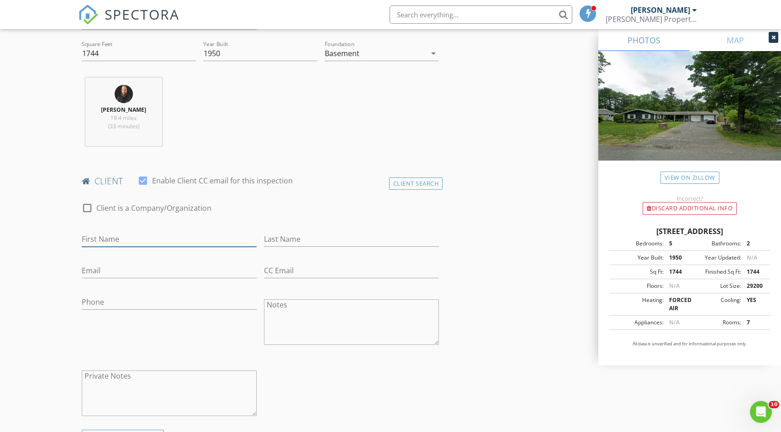
click at [120, 240] on input "First Name" at bounding box center [169, 239] width 175 height 15
type input "Ellen"
type input "Glosick"
click at [97, 268] on input "Email" at bounding box center [169, 270] width 175 height 15
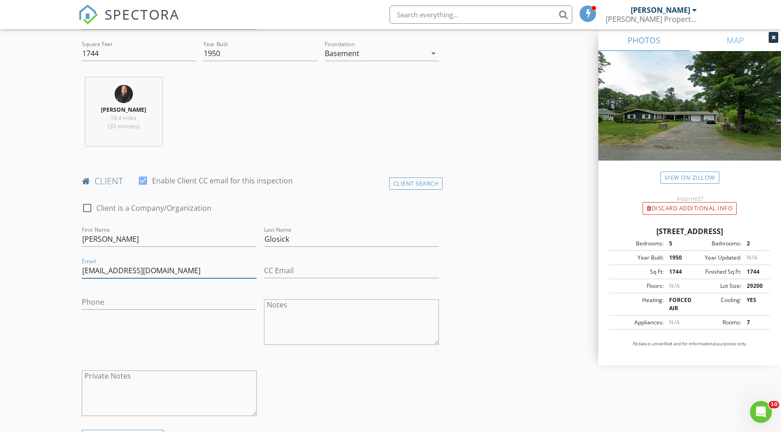
type input "eglosick@comcast.net"
click at [89, 307] on input "Phone" at bounding box center [169, 302] width 175 height 15
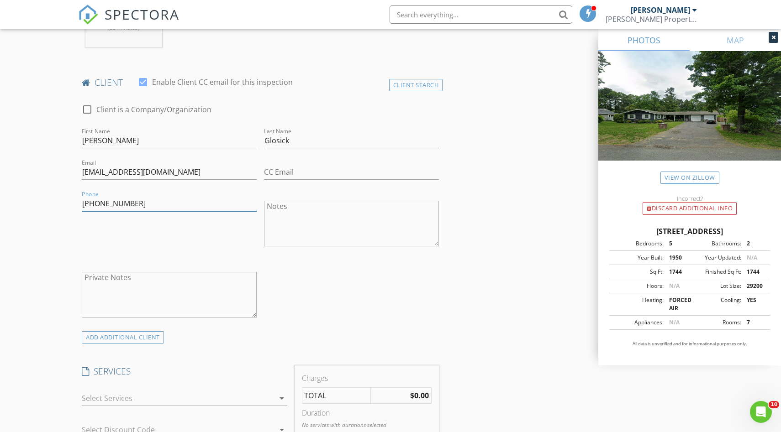
scroll to position [414, 0]
type input "413-537-0753"
click at [117, 338] on div "ADD ADDITIONAL client" at bounding box center [123, 337] width 82 height 12
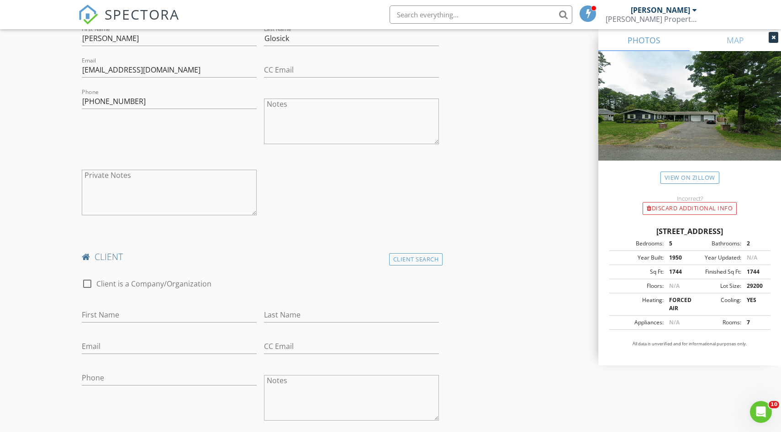
scroll to position [525, 0]
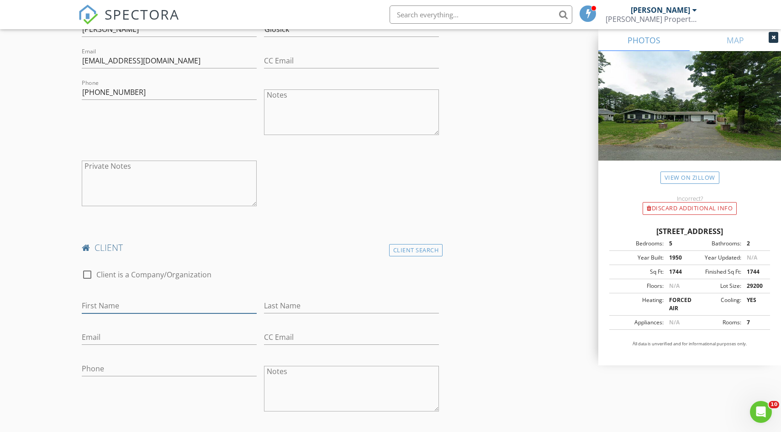
click at [105, 299] on input "First Name" at bounding box center [169, 306] width 175 height 15
type input "Don"
type input "Polonis"
click at [108, 340] on input "Email" at bounding box center [169, 337] width 175 height 15
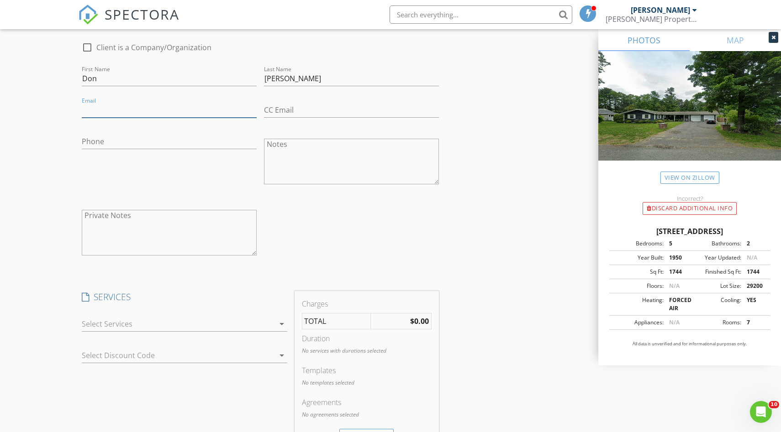
scroll to position [757, 0]
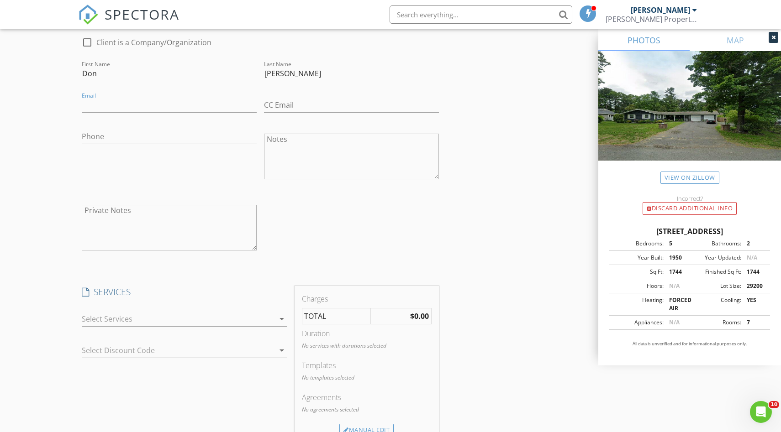
click at [158, 317] on div at bounding box center [178, 319] width 193 height 15
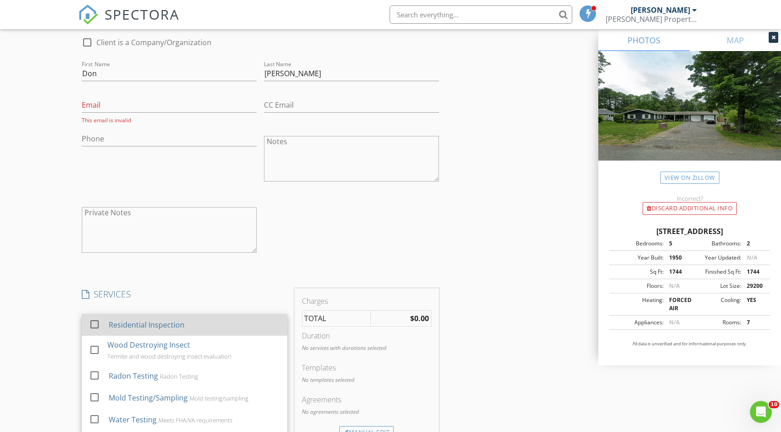
click at [94, 324] on div at bounding box center [95, 325] width 16 height 16
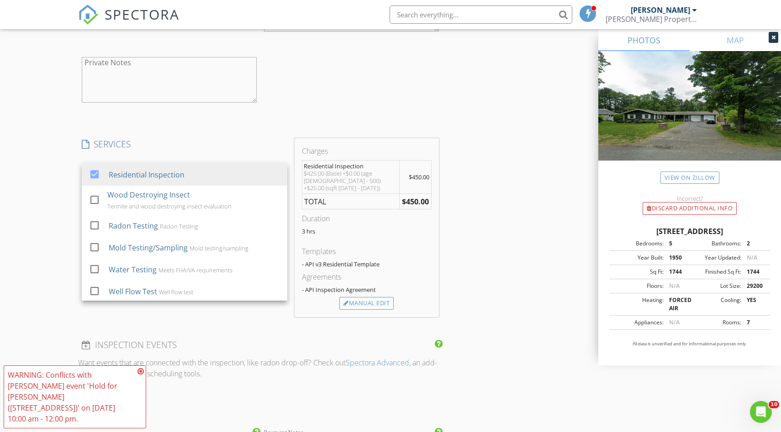
scroll to position [908, 0]
click at [350, 297] on div "Manual Edit" at bounding box center [366, 303] width 54 height 13
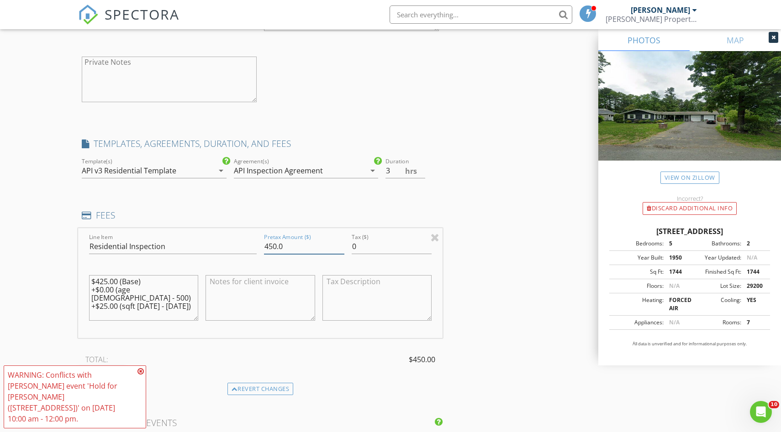
click at [285, 241] on input "450.0" at bounding box center [304, 246] width 80 height 15
drag, startPoint x: 285, startPoint y: 245, endPoint x: 256, endPoint y: 246, distance: 29.7
click at [256, 246] on div "Line Item Residential Inspection Pretax Amount ($) 450.0 Tax ($) 0 $425.00 (Bas…" at bounding box center [260, 283] width 364 height 110
type input "516.10"
drag, startPoint x: 181, startPoint y: 300, endPoint x: 77, endPoint y: 284, distance: 105.8
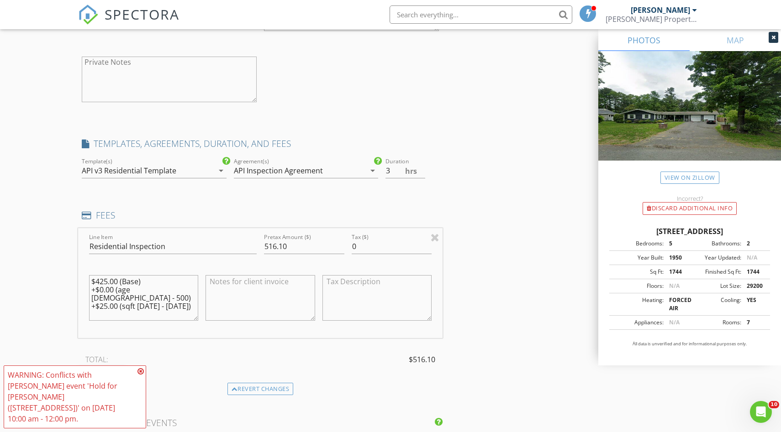
click at [77, 285] on div "New Inspection Click here to use the New Order Form INSPECTOR(S) check_box Adam…" at bounding box center [390, 115] width 781 height 1938
click at [422, 170] on input "3.5" at bounding box center [405, 170] width 40 height 15
click at [422, 174] on input "3" at bounding box center [405, 170] width 40 height 15
type input "2.5"
click at [422, 174] on input "2.5" at bounding box center [405, 170] width 40 height 15
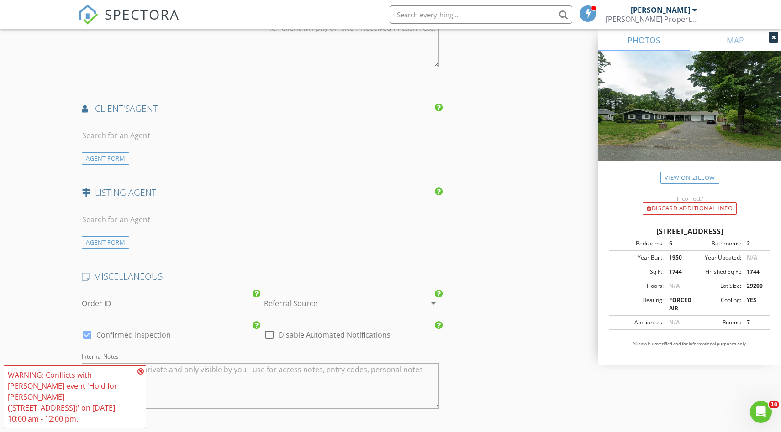
scroll to position [1399, 0]
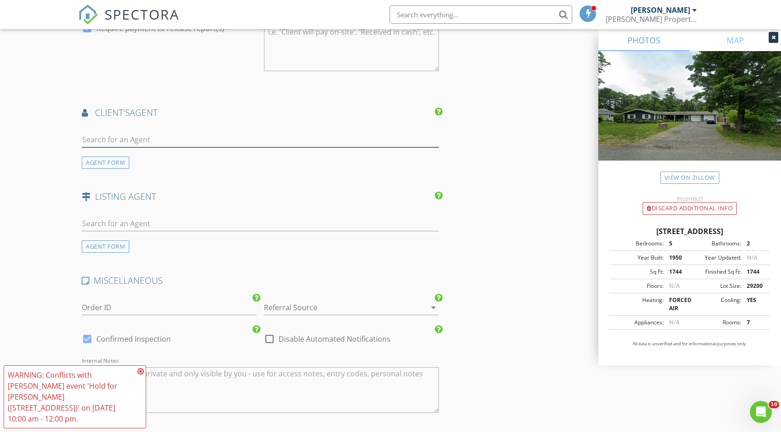
click at [143, 138] on input "text" at bounding box center [260, 139] width 357 height 15
type input "Jea"
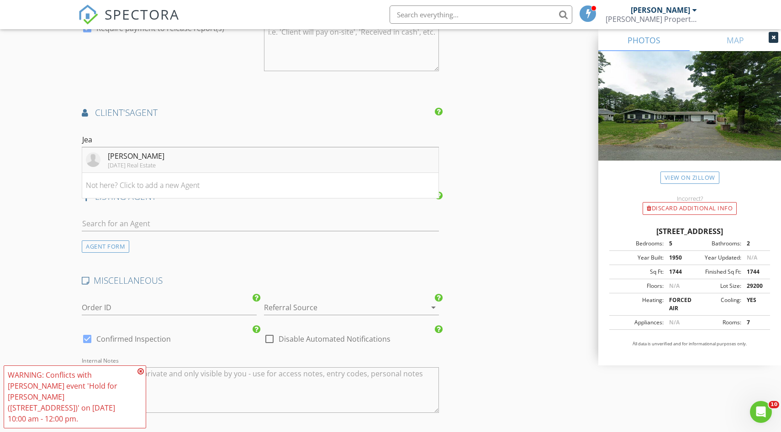
click at [163, 158] on li "Jeanne Gleason Today Real Estate" at bounding box center [260, 160] width 356 height 26
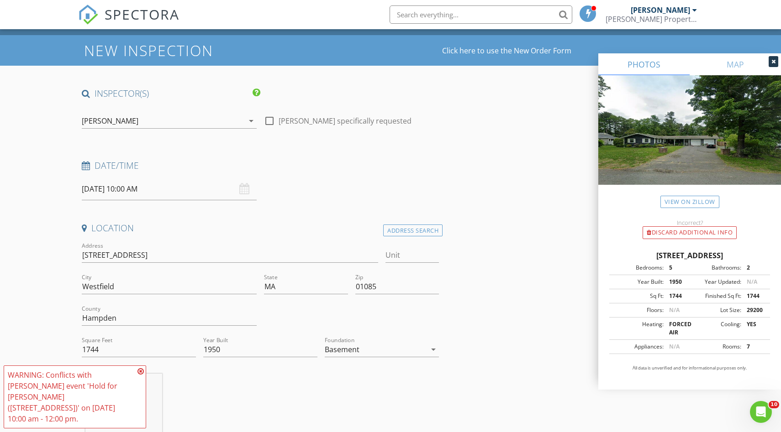
scroll to position [24, 0]
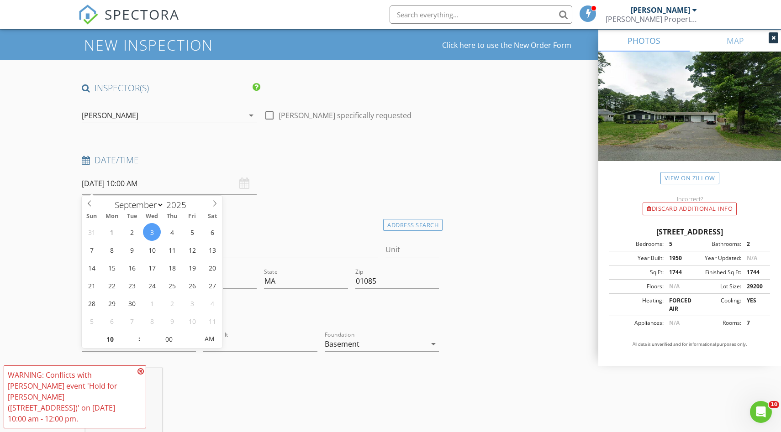
click at [146, 179] on input "09/03/2025 10:00 AM" at bounding box center [169, 184] width 175 height 22
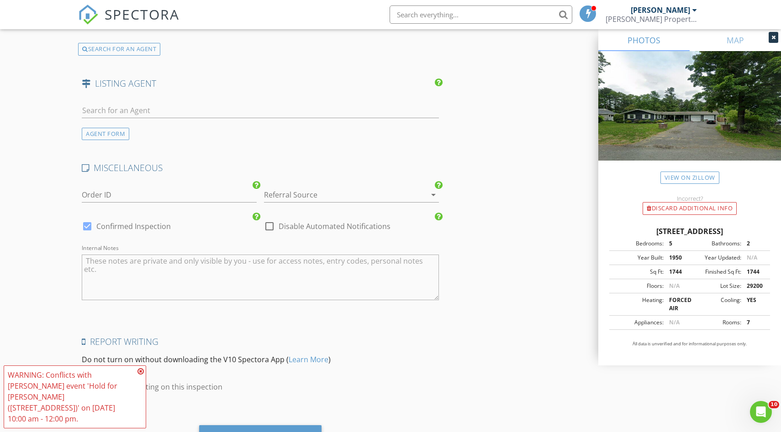
scroll to position [1766, 0]
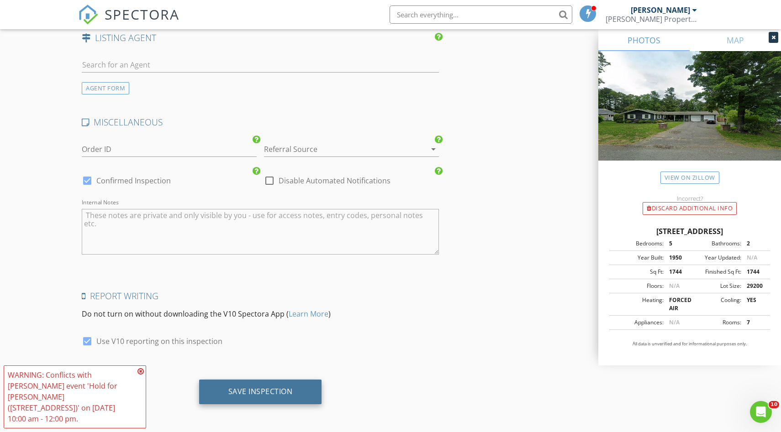
click at [261, 387] on div "Save Inspection" at bounding box center [260, 391] width 64 height 9
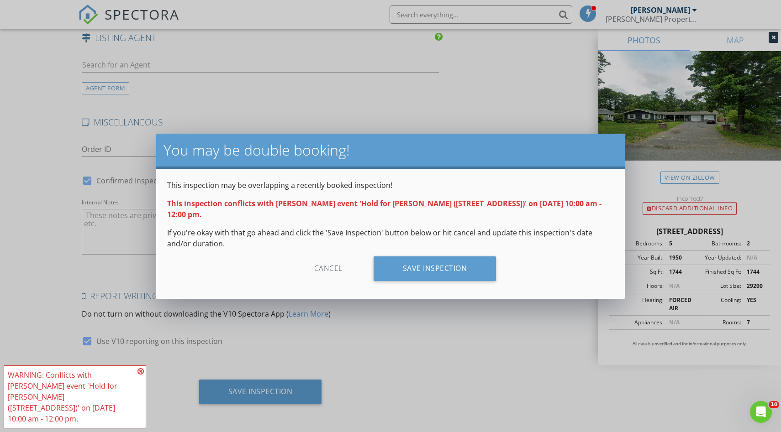
click at [142, 375] on icon at bounding box center [140, 371] width 6 height 7
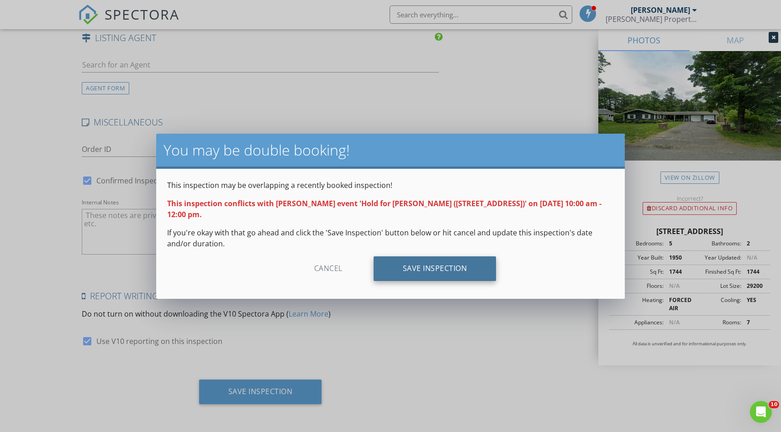
click at [447, 277] on div "Save Inspection" at bounding box center [434, 269] width 123 height 25
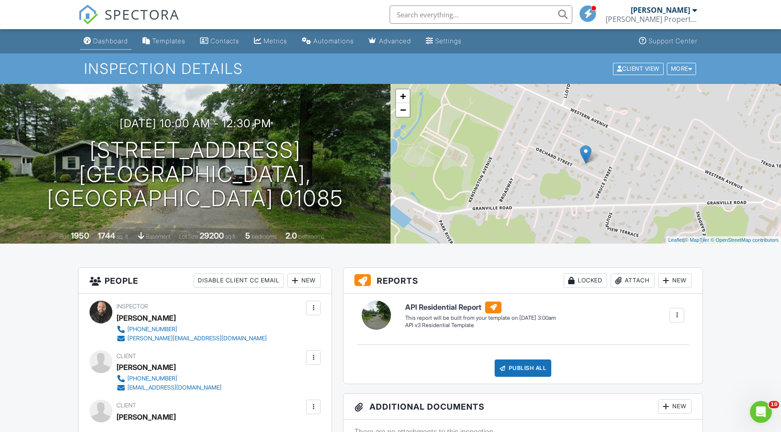
click at [105, 37] on div "Dashboard" at bounding box center [110, 41] width 35 height 8
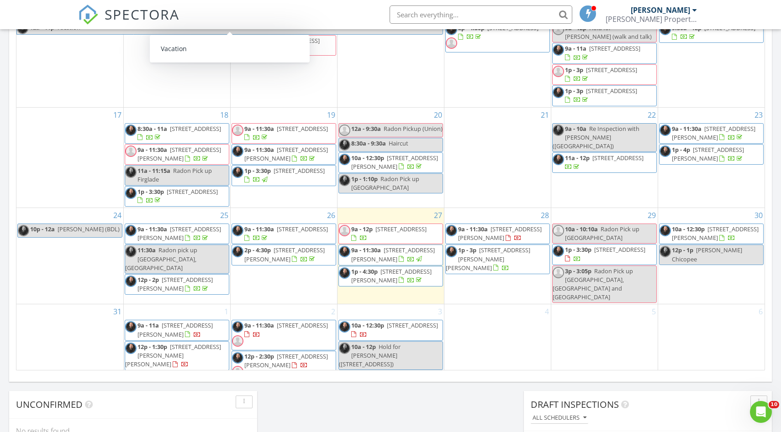
scroll to position [197, 0]
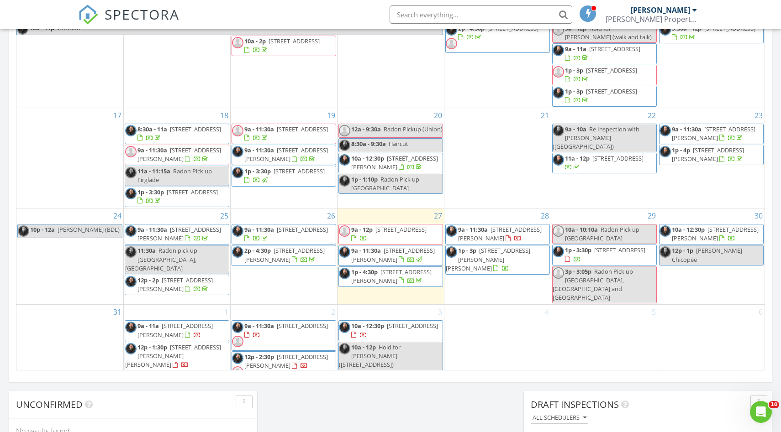
click at [400, 343] on span "Hold for Jeanne Gleason (60 Orchard St Westfield)" at bounding box center [370, 356] width 62 height 26
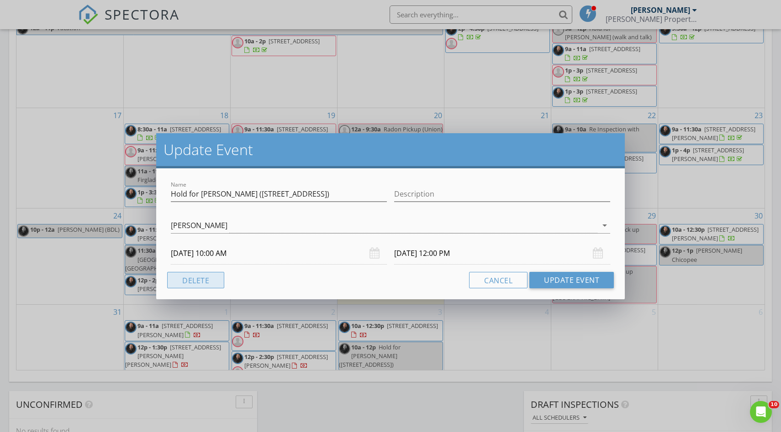
click at [210, 280] on button "Delete" at bounding box center [195, 280] width 57 height 16
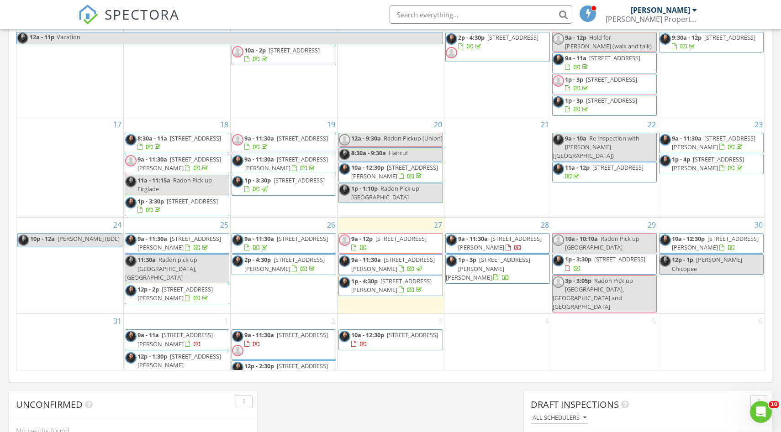
scroll to position [198, 0]
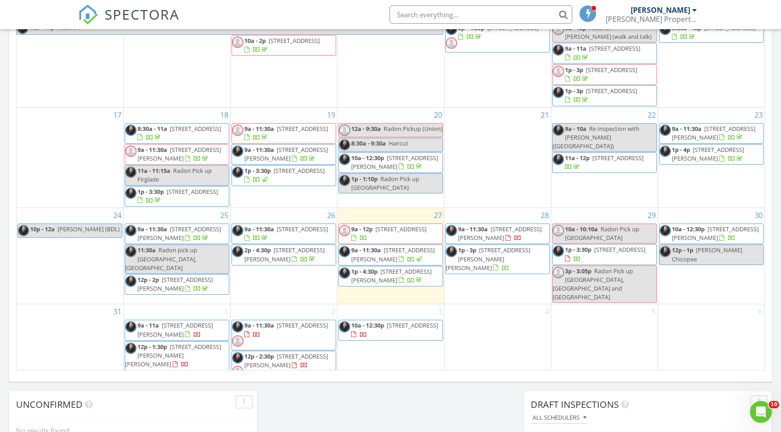
click at [654, 292] on div "29 10a - 10:10a Radon Pick up Glastonbury 1p - 3:30p 19 Locust St, Westfield 01…" at bounding box center [604, 256] width 106 height 96
click at [589, 182] on icon at bounding box center [587, 182] width 6 height 6
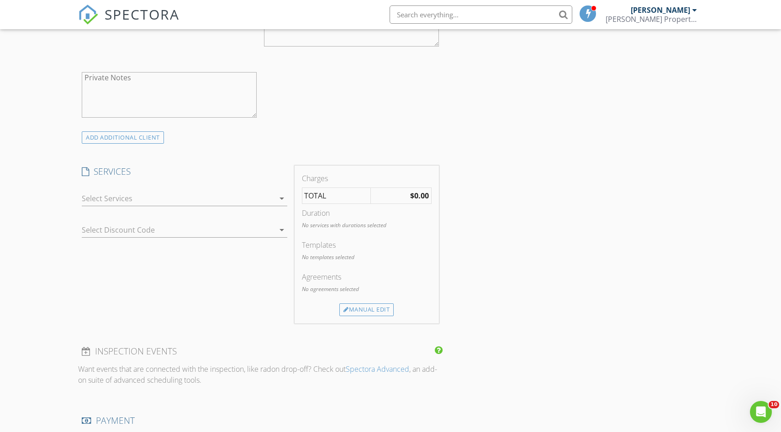
scroll to position [428, 0]
click at [227, 195] on div at bounding box center [178, 196] width 193 height 15
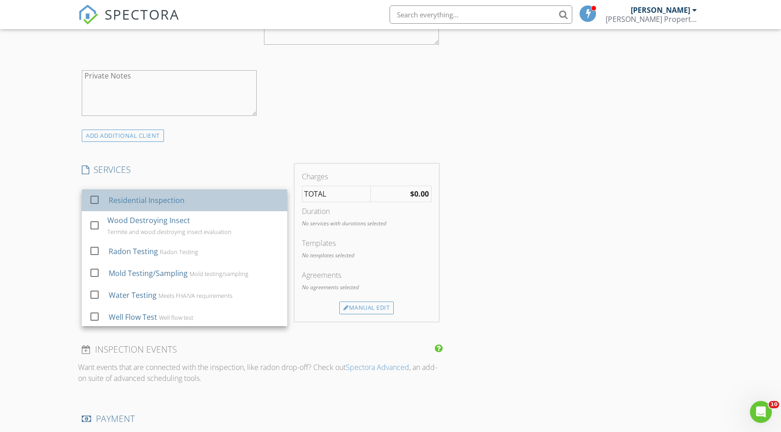
click at [84, 199] on link "check_box_outline_blank Residential Inspection" at bounding box center [184, 200] width 205 height 22
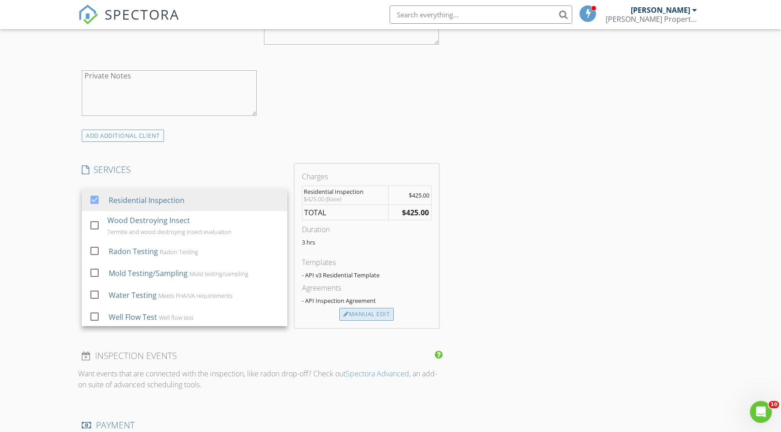
click at [383, 312] on div "Manual Edit" at bounding box center [366, 314] width 54 height 13
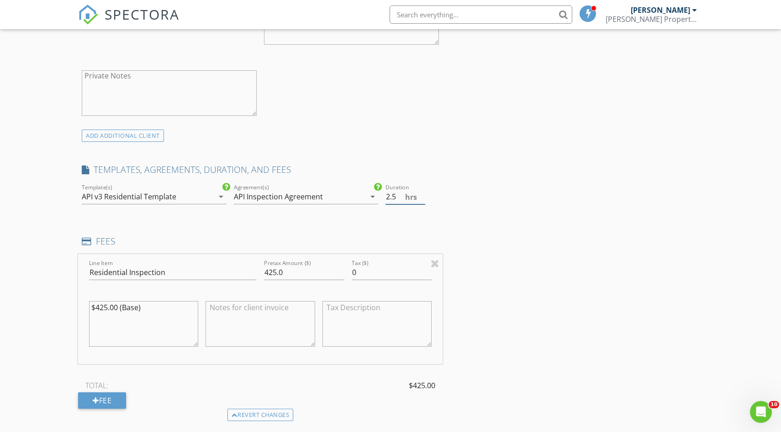
type input "2.5"
click at [421, 199] on input "2.5" at bounding box center [405, 196] width 40 height 15
drag, startPoint x: 285, startPoint y: 272, endPoint x: 252, endPoint y: 272, distance: 33.3
click at [252, 272] on div "Line Item Residential Inspection Pretax Amount ($) 425.0 Tax ($) 0 $425.00 (Bas…" at bounding box center [260, 309] width 364 height 110
type input "504.19"
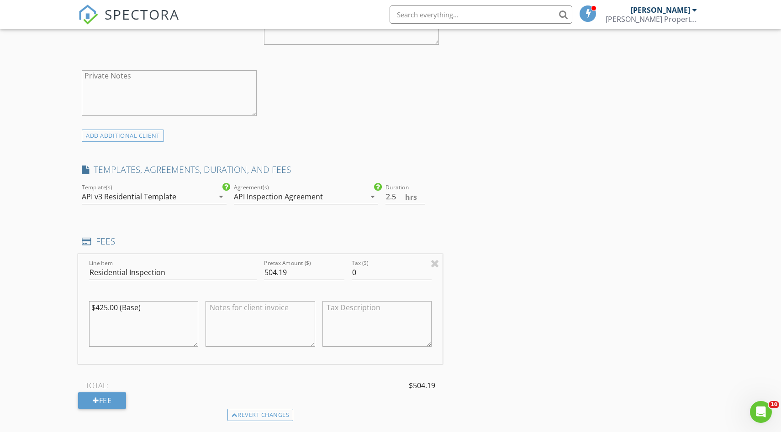
drag, startPoint x: 145, startPoint y: 306, endPoint x: 74, endPoint y: 305, distance: 70.8
click at [75, 305] on div "New Inspection Click here to use the New Order Form INSPECTOR(S) check_box [PER…" at bounding box center [390, 367] width 781 height 1484
click at [520, 268] on div "INSPECTOR(S) check_box [PERSON_NAME] PRIMARY check_box_outline_blank [PERSON_NA…" at bounding box center [390, 383] width 625 height 1410
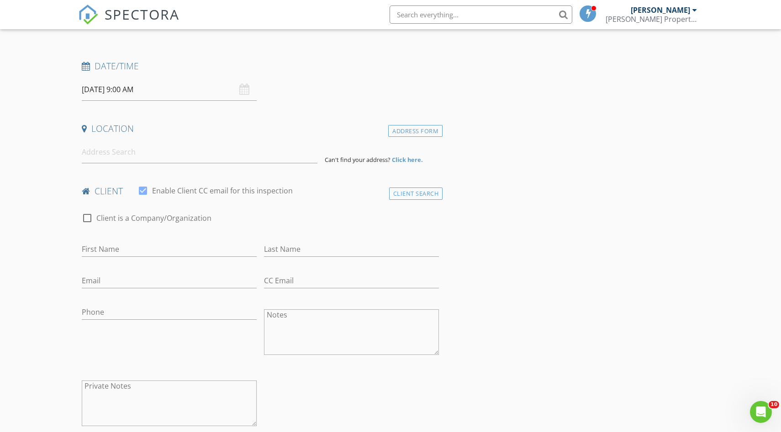
scroll to position [114, 0]
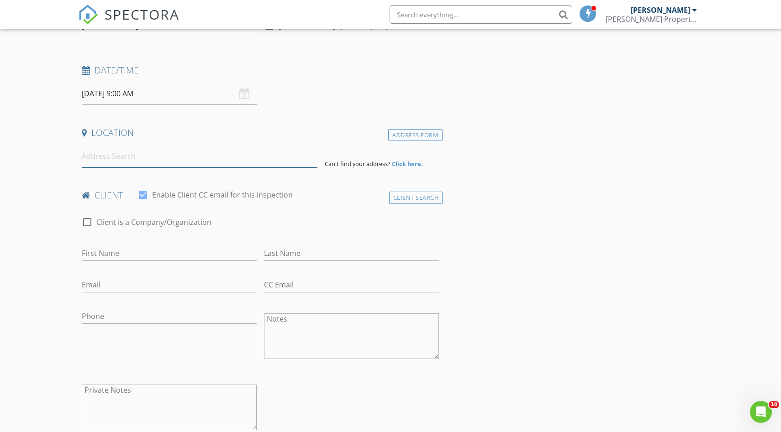
click at [129, 167] on input at bounding box center [200, 156] width 236 height 22
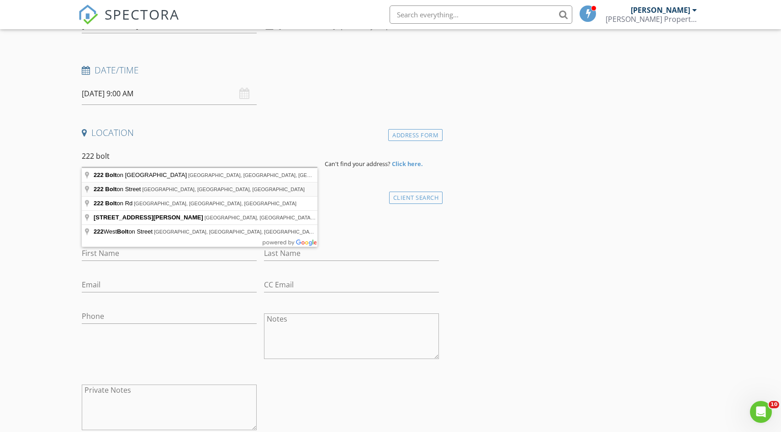
type input "[STREET_ADDRESS][PERSON_NAME]"
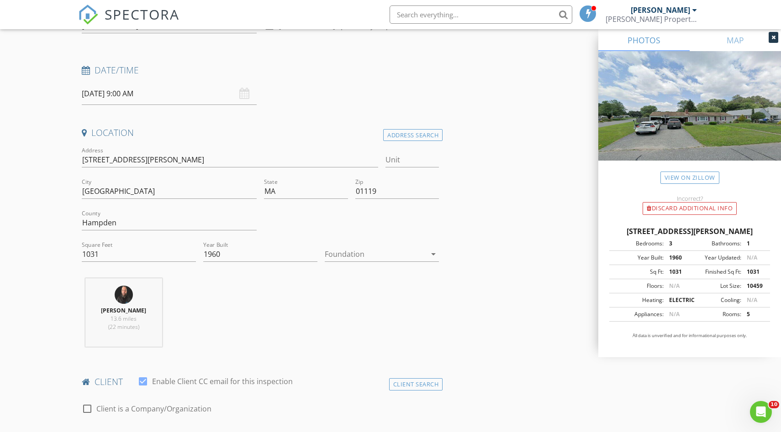
click at [357, 252] on div at bounding box center [375, 254] width 101 height 15
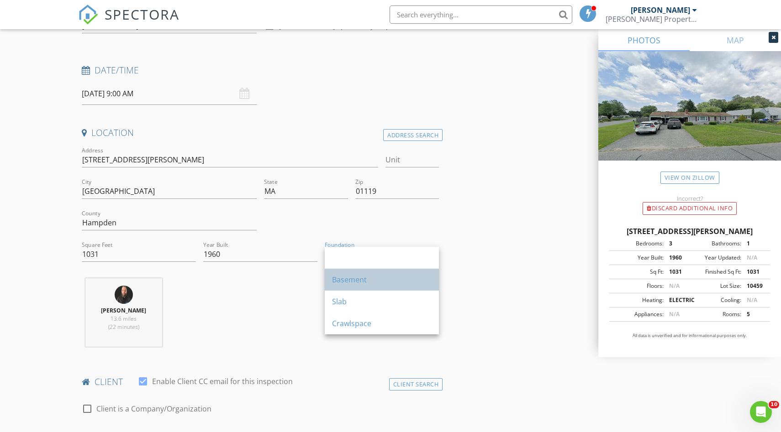
click at [357, 277] on div "Basement" at bounding box center [382, 279] width 100 height 11
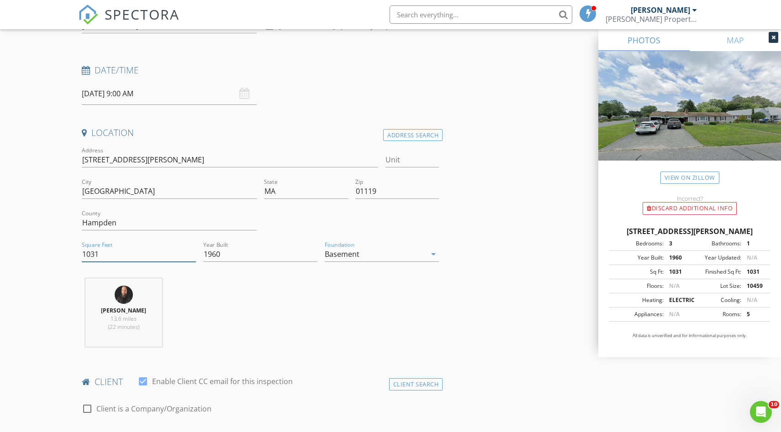
click at [91, 253] on input "1031" at bounding box center [139, 254] width 114 height 15
type input "1331"
click at [290, 310] on div "Adam Anderson 13.6 miles (22 minutes)" at bounding box center [260, 317] width 364 height 76
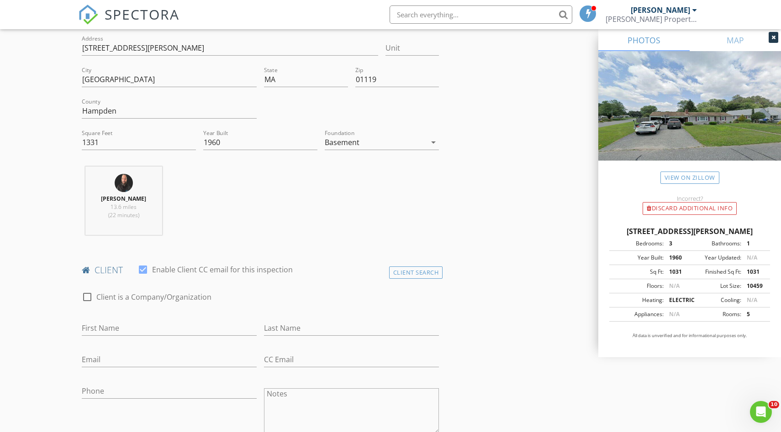
scroll to position [235, 0]
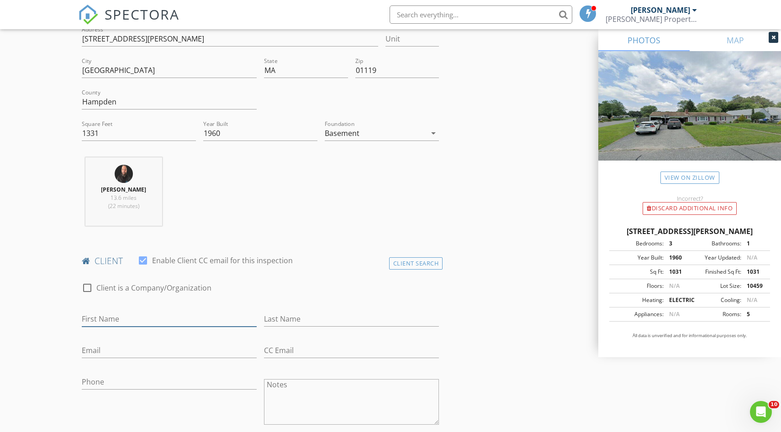
click at [124, 318] on input "First Name" at bounding box center [169, 319] width 175 height 15
type input "Patricia"
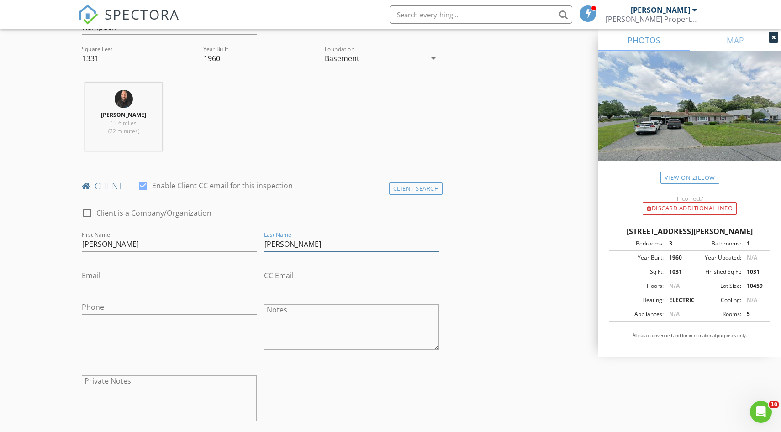
scroll to position [310, 0]
type input "Beauregard"
click at [107, 276] on input "Email" at bounding box center [169, 275] width 175 height 15
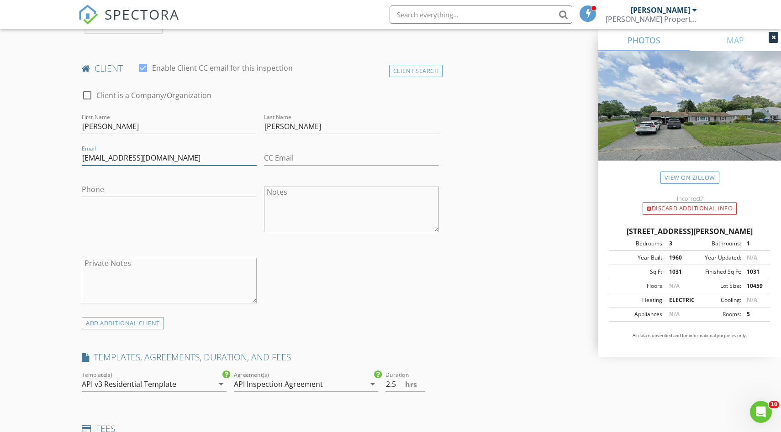
scroll to position [454, 0]
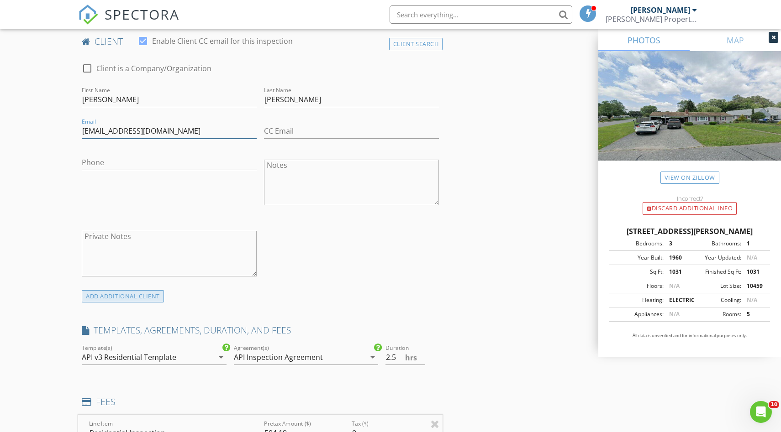
type input "trobertson331@gmail.com"
click at [109, 296] on div "ADD ADDITIONAL client" at bounding box center [123, 296] width 82 height 12
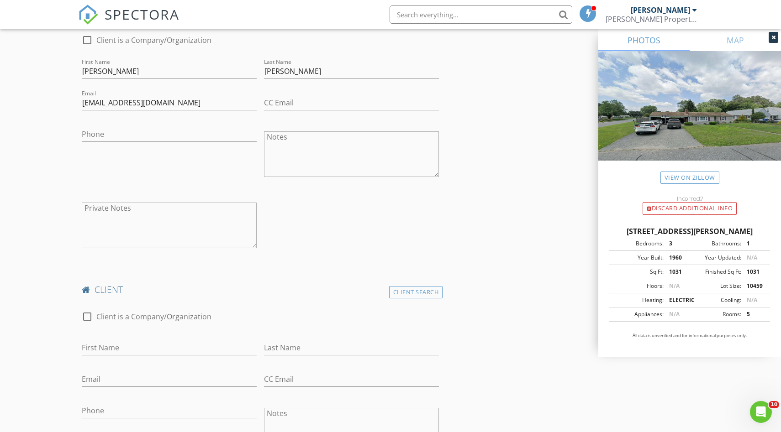
scroll to position [490, 0]
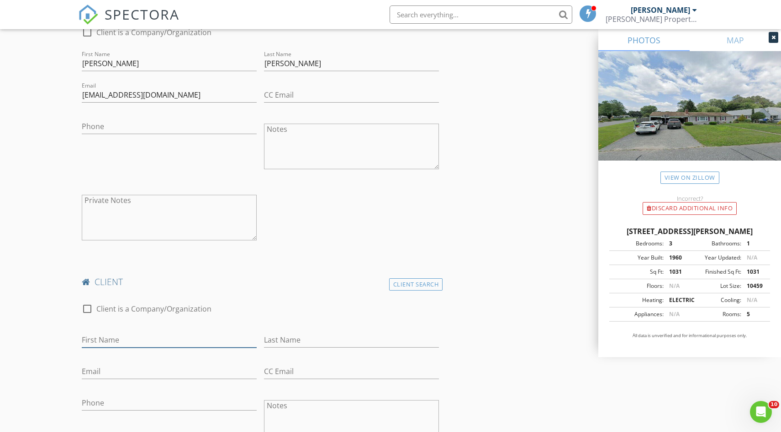
click at [107, 340] on input "First Name" at bounding box center [169, 340] width 175 height 15
type input "Eleanor"
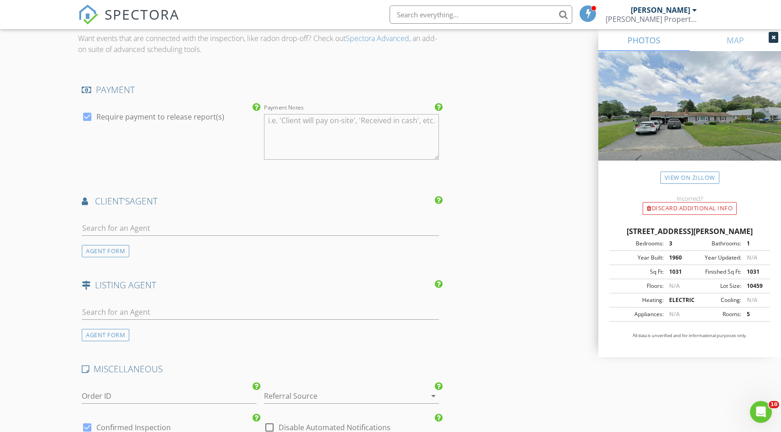
scroll to position [1331, 0]
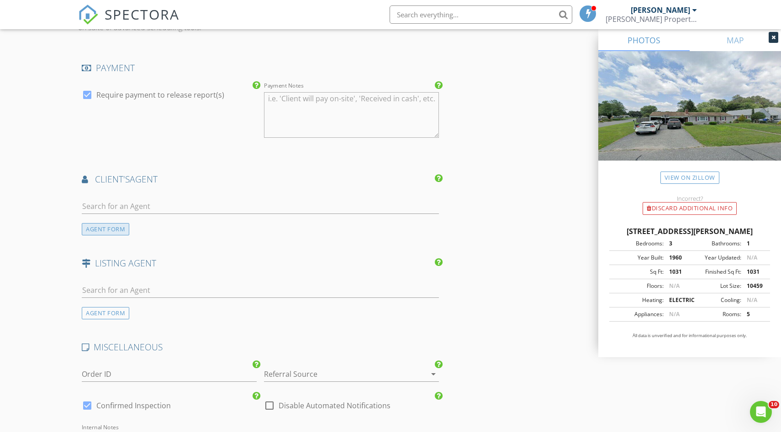
type input "Hamlin"
click at [95, 228] on div "AGENT FORM" at bounding box center [105, 229] width 47 height 12
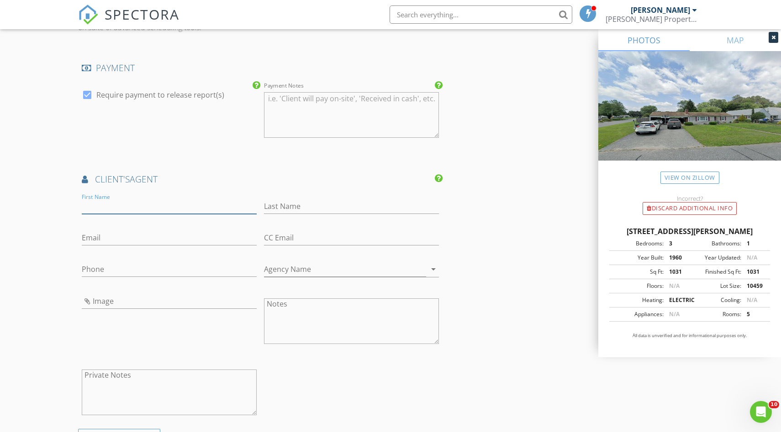
click at [103, 206] on input "First Name" at bounding box center [169, 206] width 175 height 15
type input "April"
type input "T"
type input "Rockwood"
click at [100, 228] on div "Email" at bounding box center [169, 240] width 175 height 30
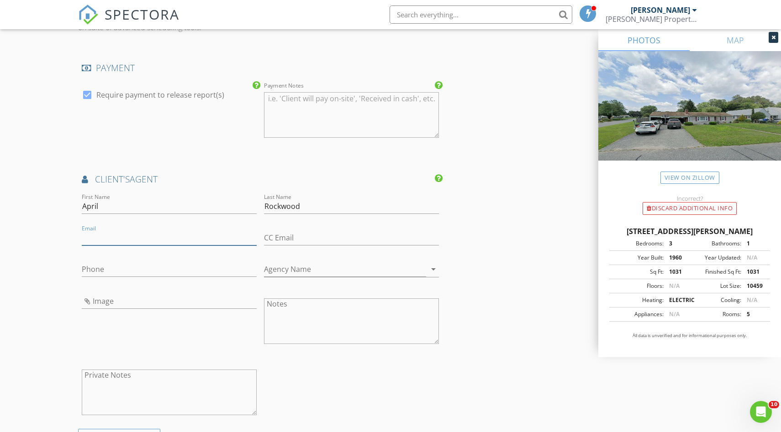
click at [99, 236] on input "Email" at bounding box center [169, 238] width 175 height 15
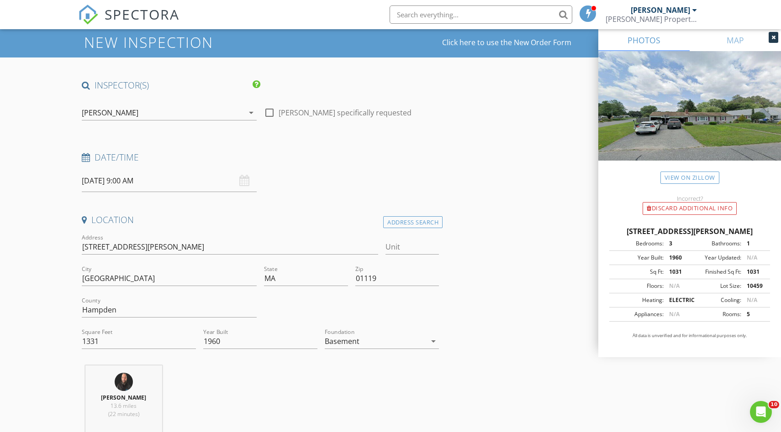
scroll to position [0, 0]
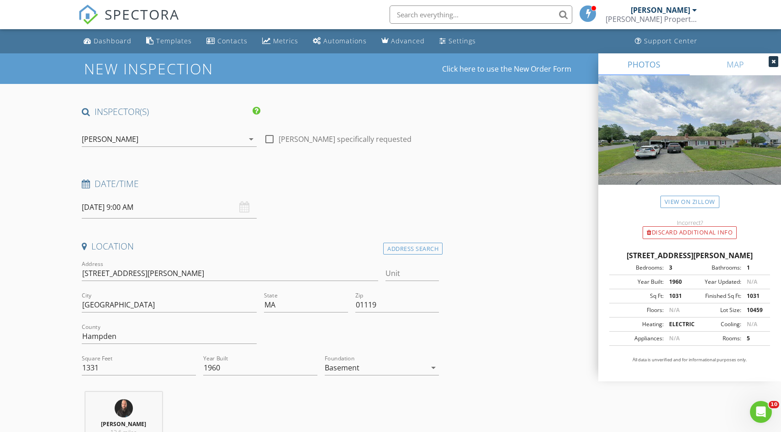
type input "arockwood@rovihomes.com"
click at [179, 212] on input "08/29/2025 9:00 AM" at bounding box center [169, 207] width 175 height 22
click at [317, 187] on h4 "Date/Time" at bounding box center [260, 184] width 357 height 12
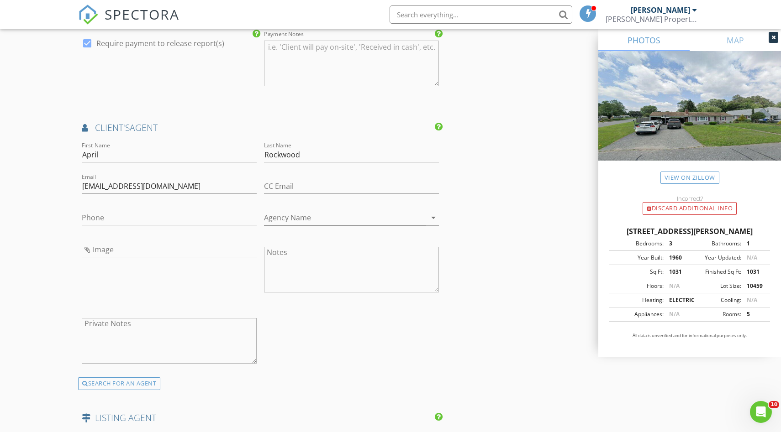
scroll to position [1762, 0]
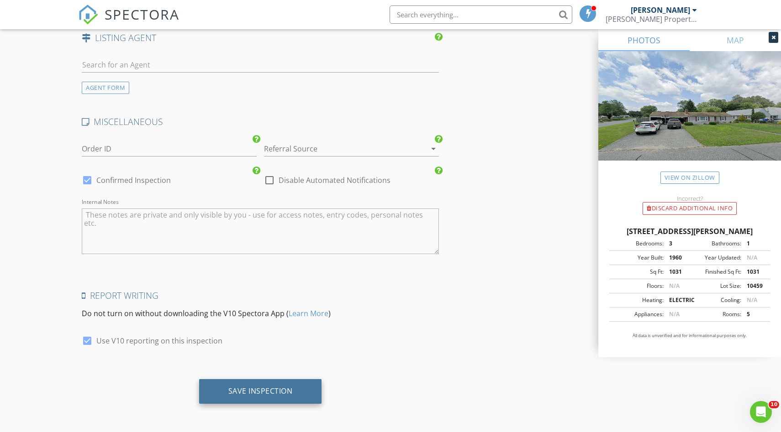
click at [248, 383] on div "Save Inspection" at bounding box center [260, 391] width 123 height 25
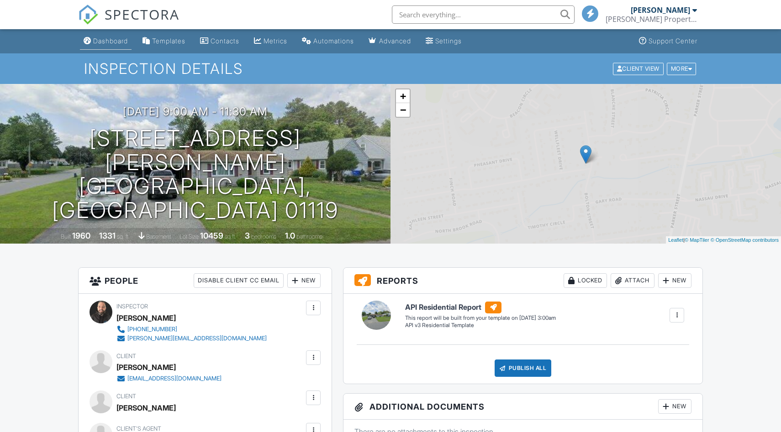
click at [108, 38] on div "Dashboard" at bounding box center [110, 41] width 35 height 8
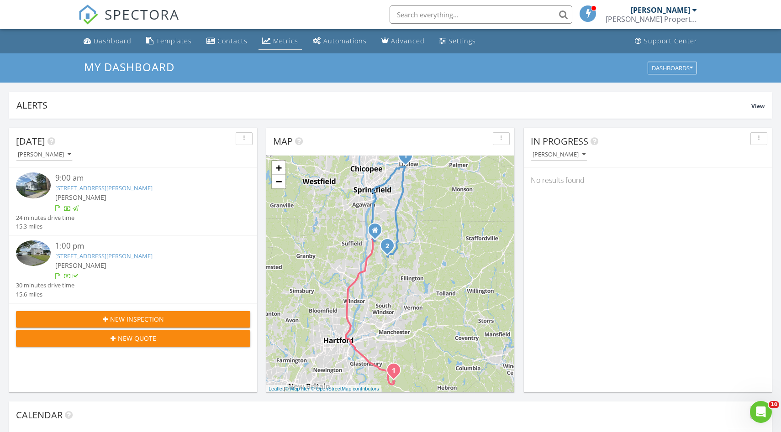
click at [281, 39] on div "Metrics" at bounding box center [285, 41] width 25 height 9
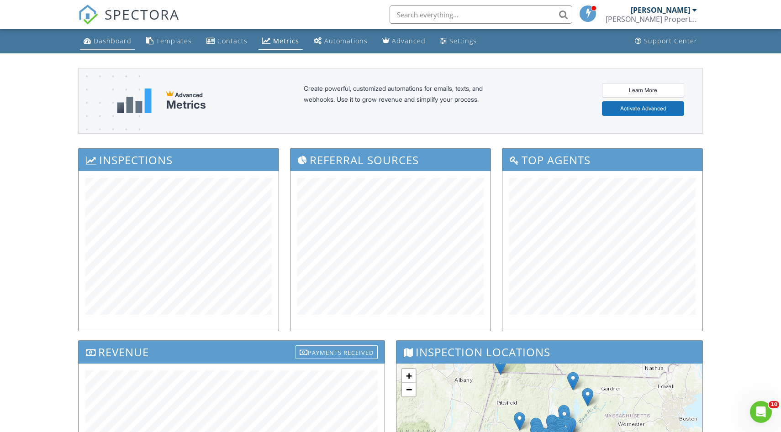
click at [120, 40] on div "Dashboard" at bounding box center [113, 41] width 38 height 9
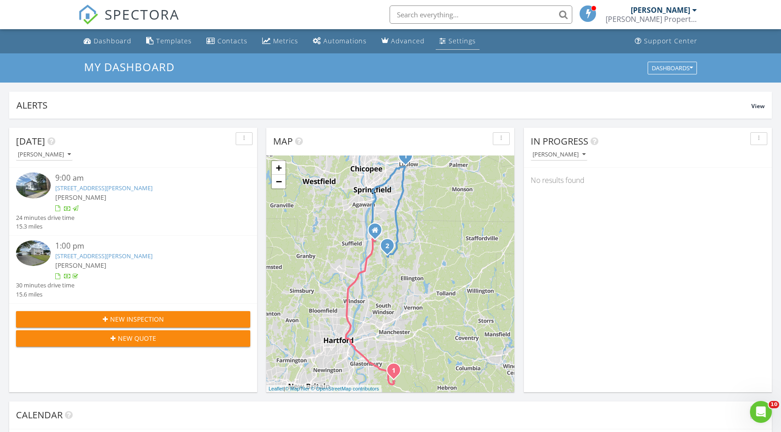
click at [448, 37] on div "Settings" at bounding box center [461, 41] width 27 height 9
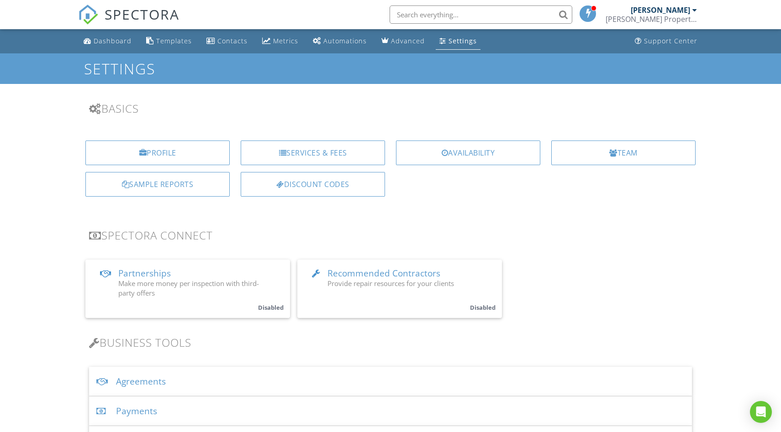
click at [152, 383] on div "Agreements" at bounding box center [390, 382] width 603 height 30
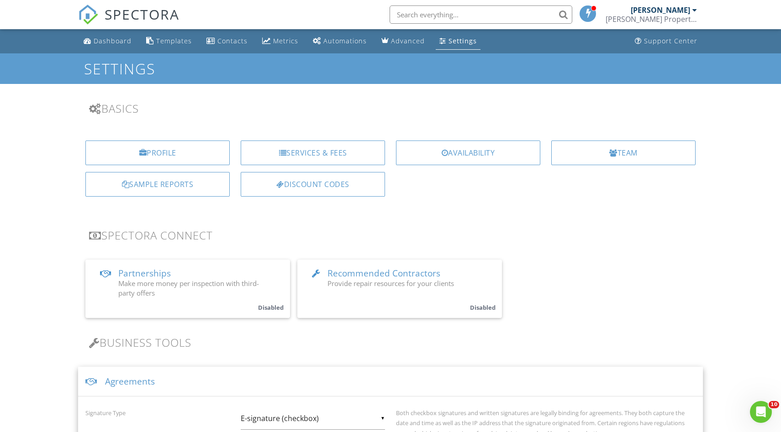
click at [152, 383] on div "Agreements" at bounding box center [390, 382] width 625 height 30
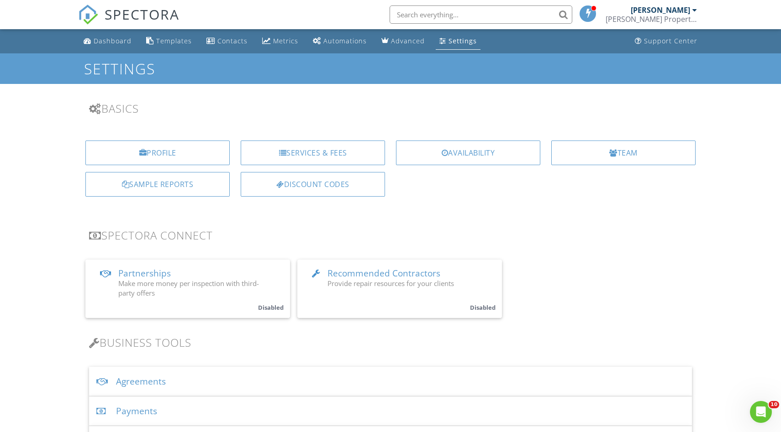
click at [142, 409] on div "Payments" at bounding box center [390, 412] width 603 height 30
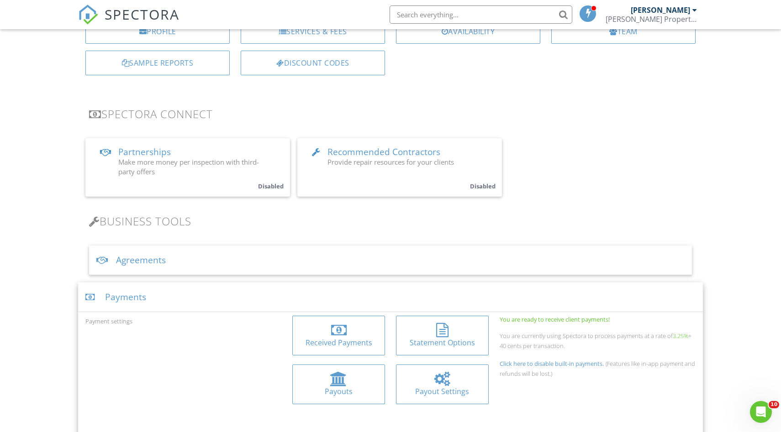
scroll to position [174, 0]
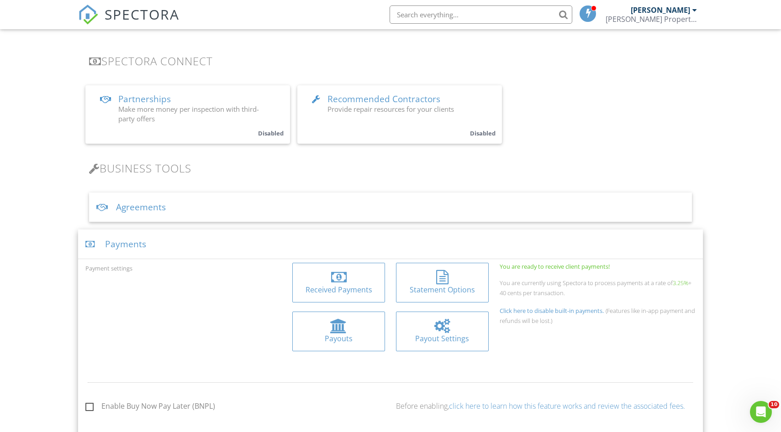
click at [321, 282] on div at bounding box center [339, 277] width 78 height 15
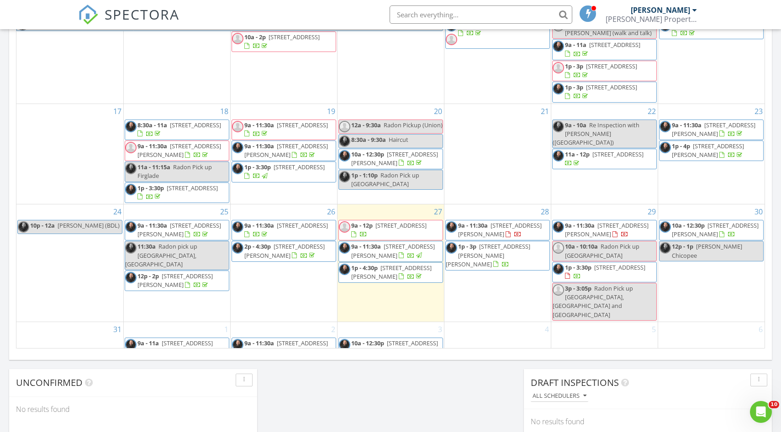
scroll to position [180, 0]
click at [610, 271] on span "19 Locust St, Westfield 01085" at bounding box center [619, 267] width 51 height 8
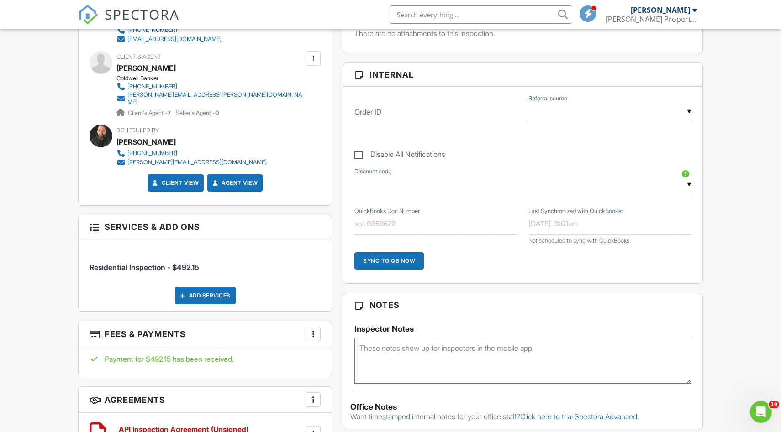
scroll to position [399, 0]
click at [313, 329] on div at bounding box center [313, 333] width 9 height 9
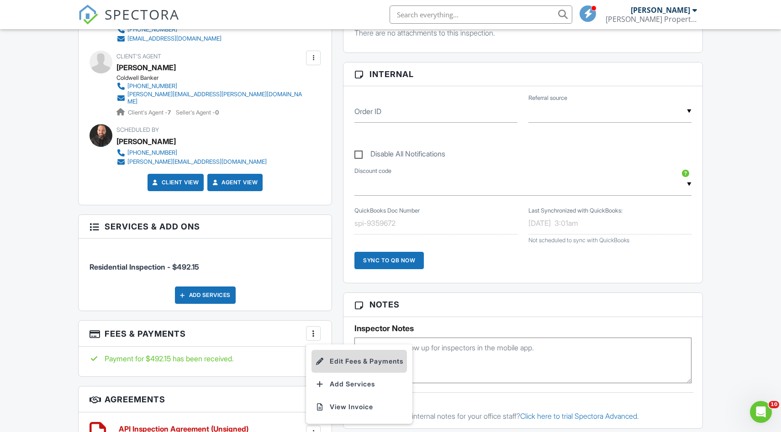
click at [340, 355] on li "Edit Fees & Payments" at bounding box center [358, 361] width 95 height 23
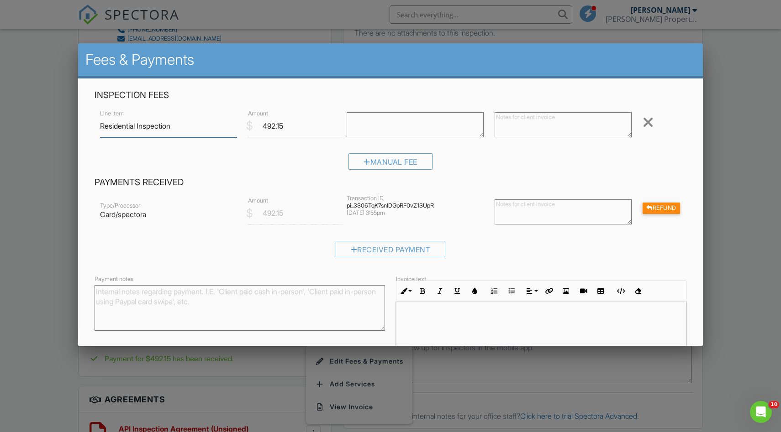
scroll to position [68, 0]
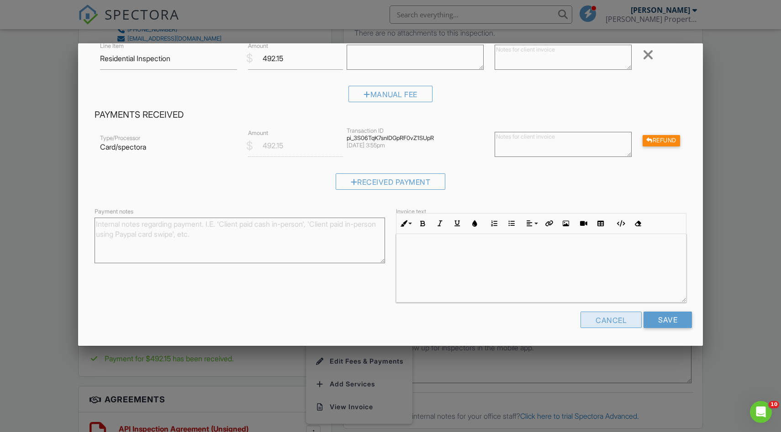
click at [603, 321] on div "Cancel" at bounding box center [610, 320] width 61 height 16
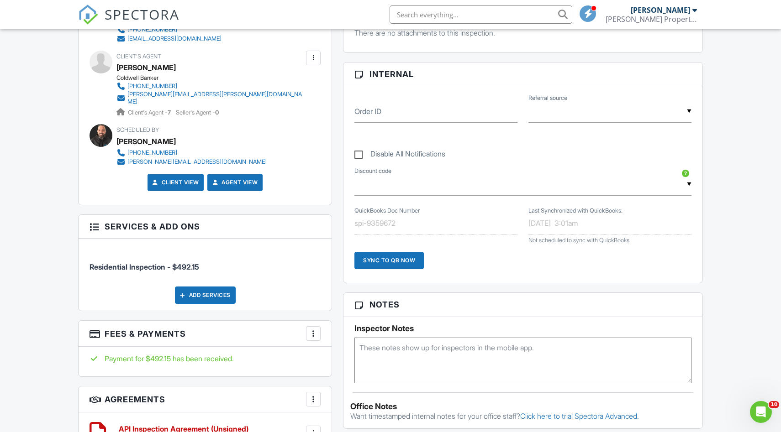
scroll to position [0, 0]
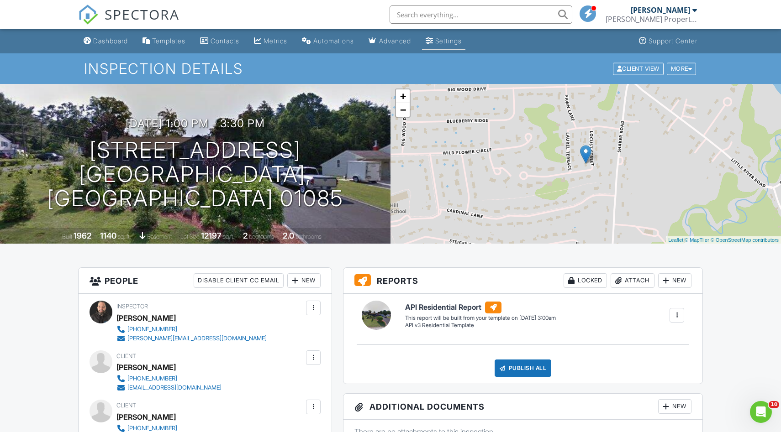
click at [454, 47] on link "Settings" at bounding box center [443, 41] width 43 height 17
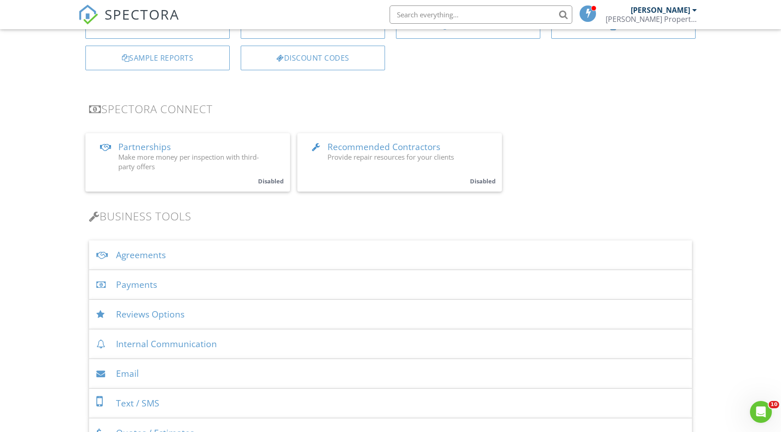
scroll to position [127, 0]
click at [153, 287] on div "Payments" at bounding box center [390, 284] width 603 height 30
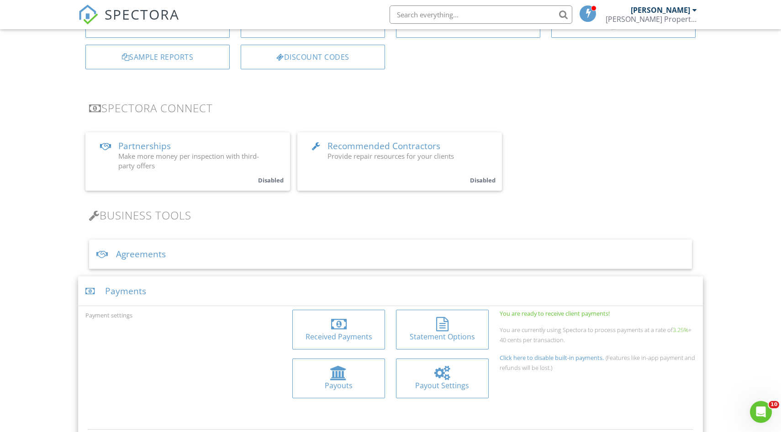
click at [341, 329] on div at bounding box center [339, 324] width 16 height 15
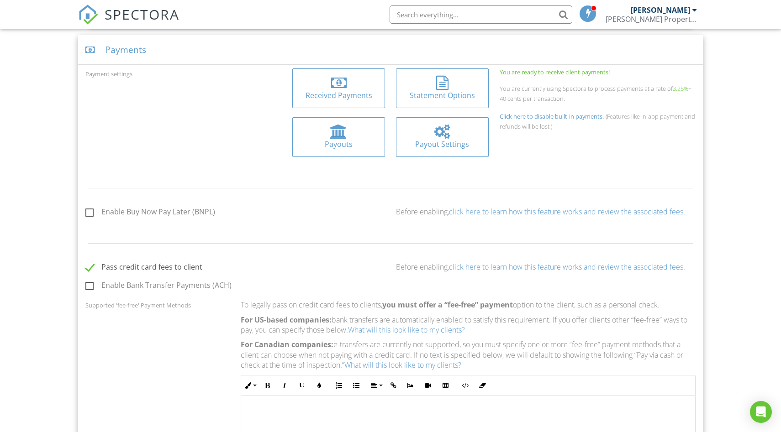
scroll to position [127, 0]
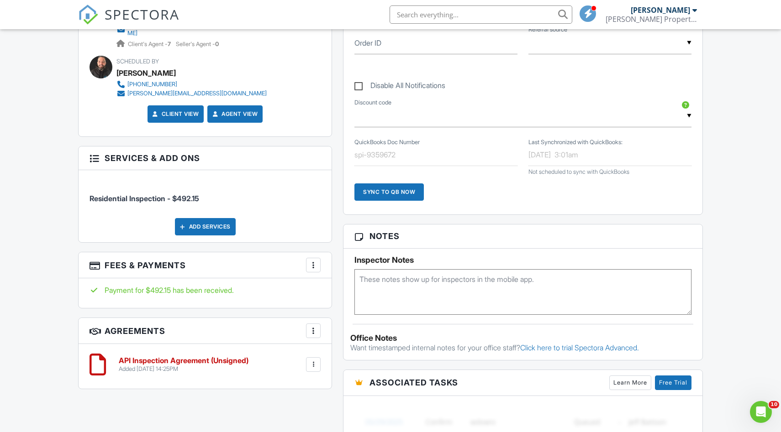
scroll to position [479, 0]
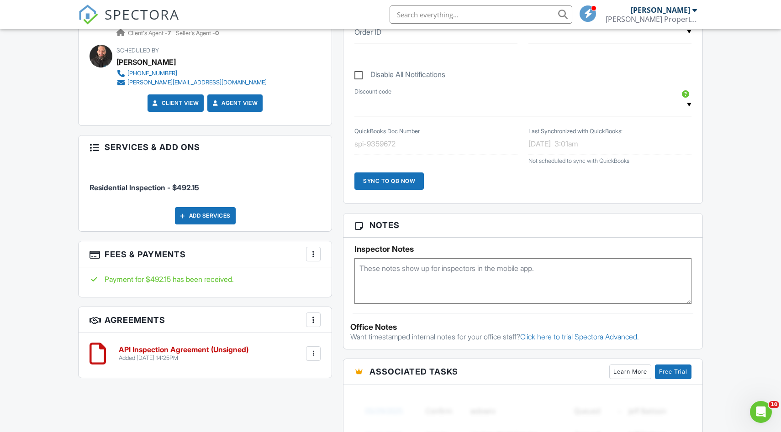
click at [313, 250] on div at bounding box center [313, 254] width 9 height 9
click at [332, 271] on li "Edit Fees & Payments" at bounding box center [358, 282] width 95 height 23
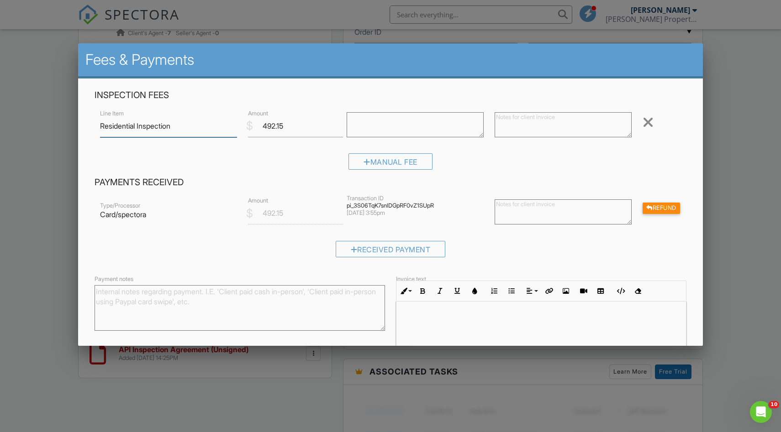
scroll to position [68, 0]
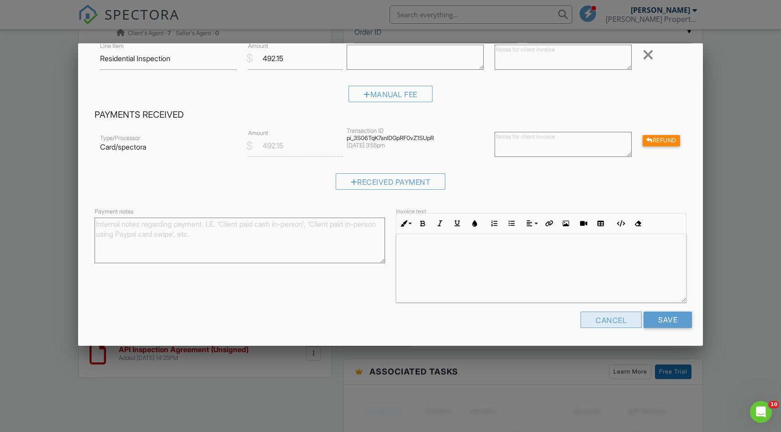
click at [621, 317] on div "Cancel" at bounding box center [610, 320] width 61 height 16
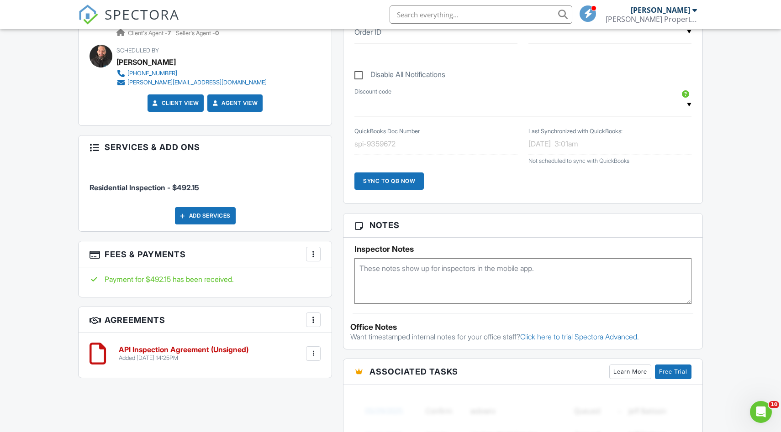
scroll to position [0, 0]
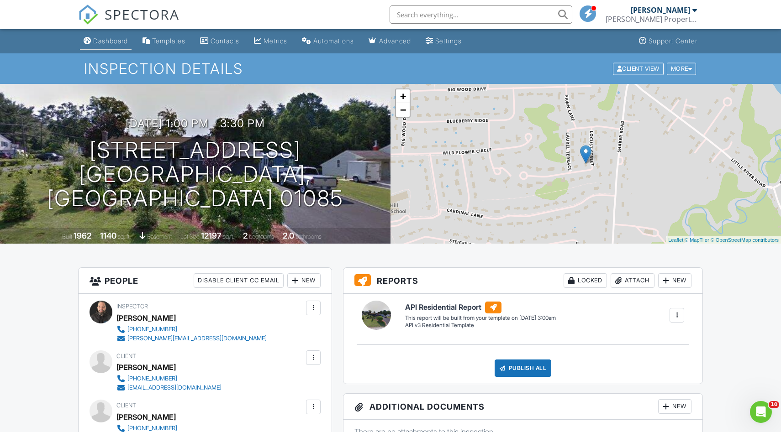
click at [92, 41] on link "Dashboard" at bounding box center [106, 41] width 52 height 17
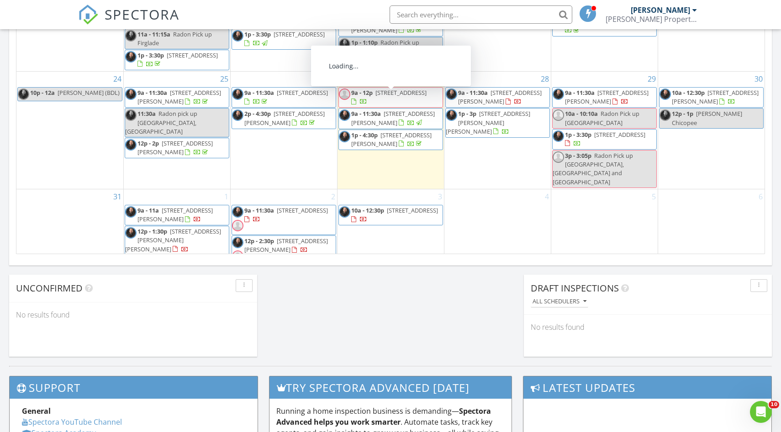
scroll to position [592, 0]
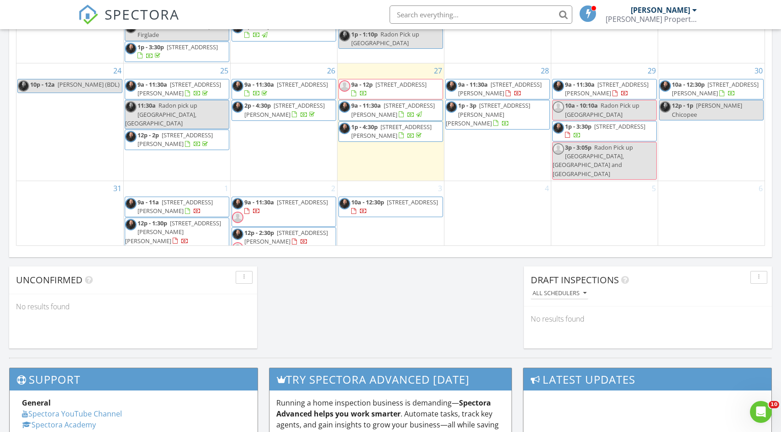
click at [600, 157] on span "Radon Pick up Chester,MA and westfield" at bounding box center [592, 160] width 80 height 35
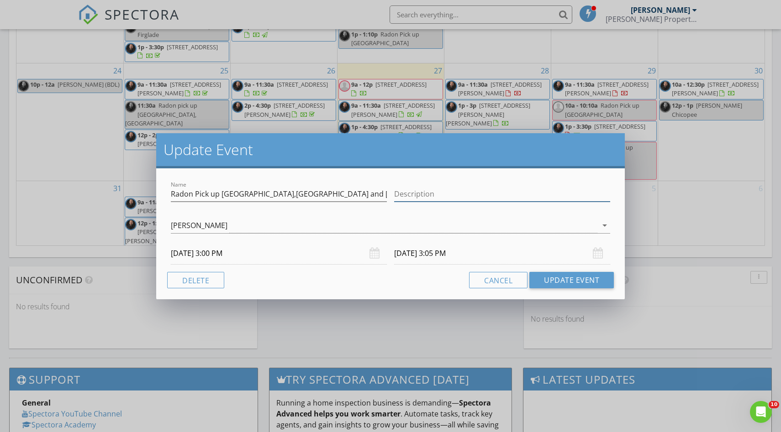
click at [427, 195] on input "Description" at bounding box center [502, 194] width 216 height 15
type input "134 Chester Rd Blandford, MA & 659 Montgomery Rd Westfield, MA"
click at [405, 289] on div "Name Radon Pick up Chester,MA and westfield Description 134 Chester Rd Blandfor…" at bounding box center [390, 233] width 468 height 131
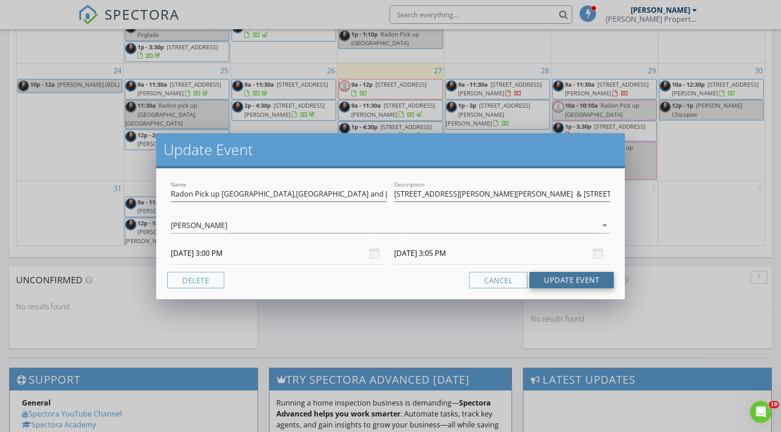
click at [579, 280] on button "Update Event" at bounding box center [571, 280] width 84 height 16
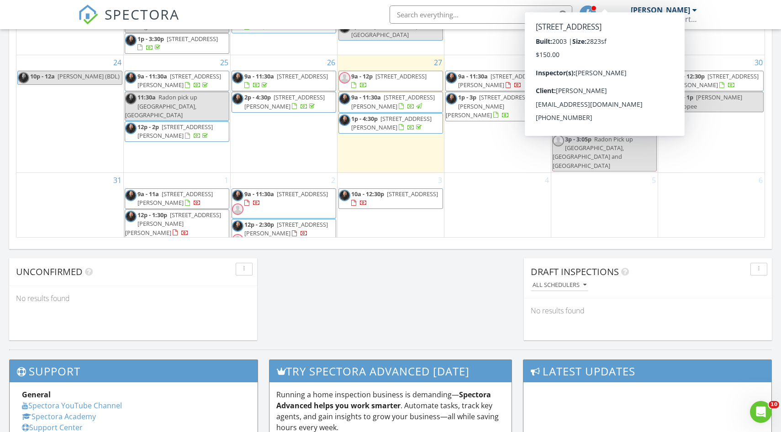
scroll to position [600, 0]
click at [698, 201] on div "6" at bounding box center [711, 213] width 107 height 78
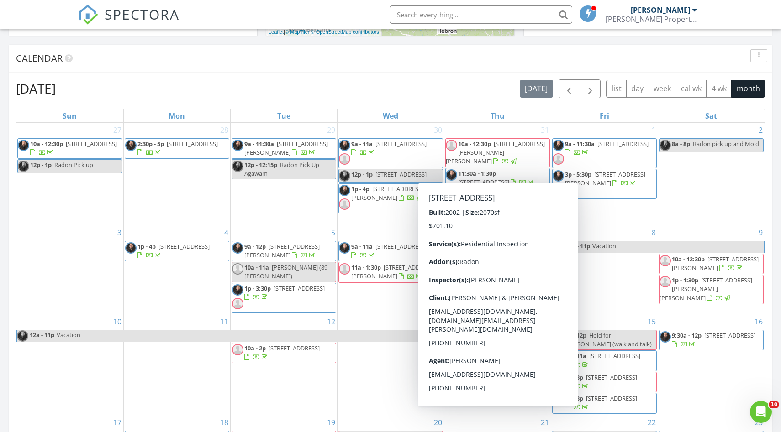
scroll to position [218, 0]
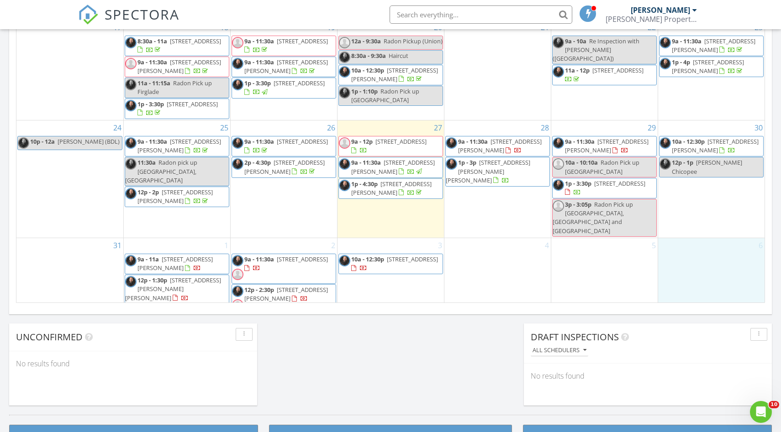
click at [291, 105] on div "19 9a - 11:30a 161 Laurel Terrace, Cheshire 06410 9a - 11:30a 31 Denton Cir, Sp…" at bounding box center [284, 70] width 106 height 100
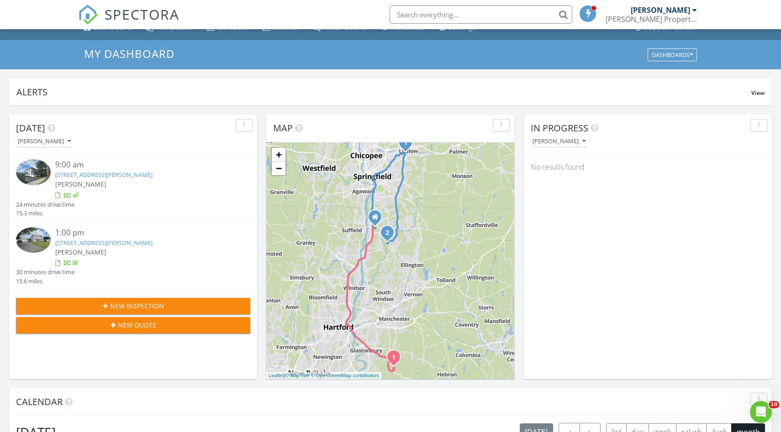
scroll to position [0, 0]
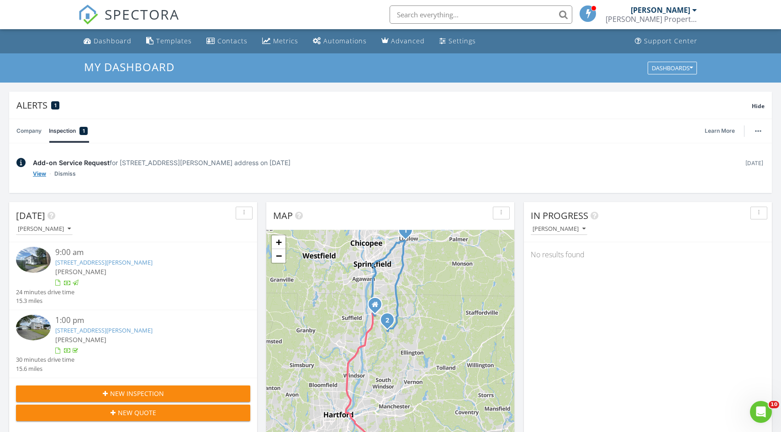
click at [42, 175] on link "View" at bounding box center [39, 173] width 13 height 9
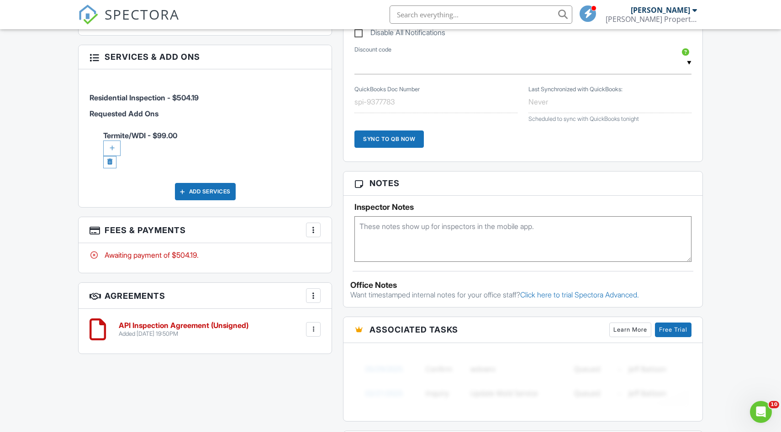
scroll to position [522, 0]
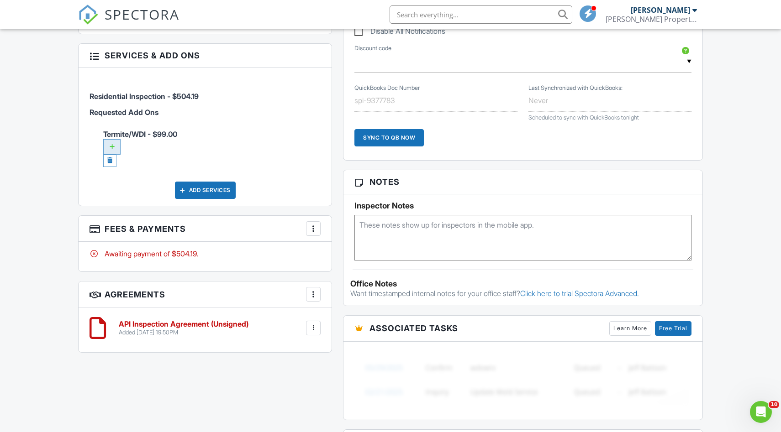
click at [105, 149] on div at bounding box center [111, 147] width 17 height 16
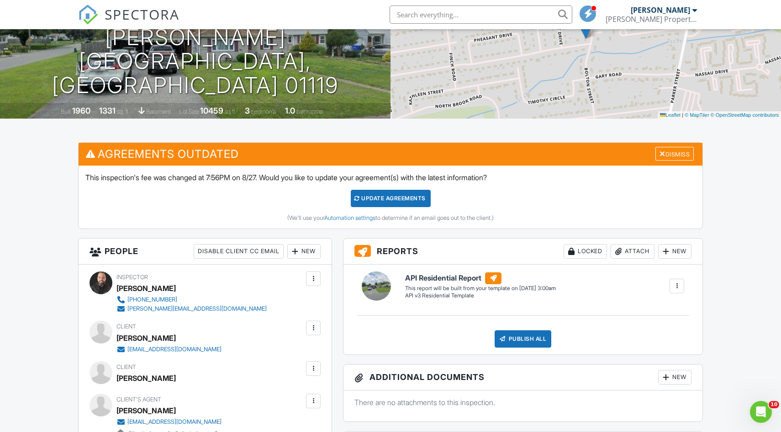
click at [392, 197] on div "Update Agreements" at bounding box center [391, 198] width 80 height 17
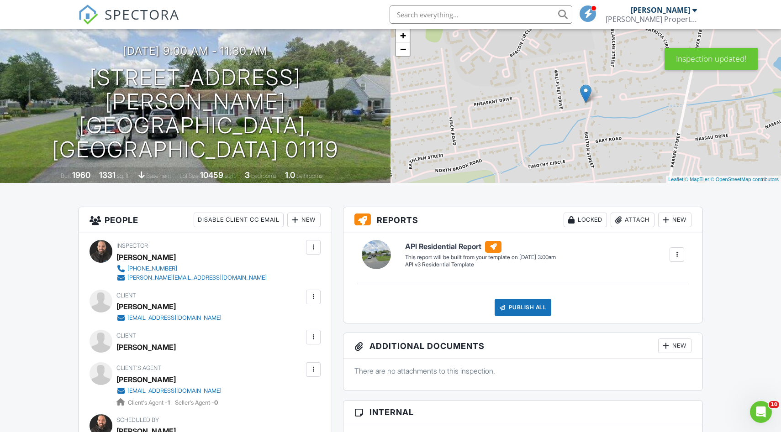
scroll to position [66, 0]
